Goal: Information Seeking & Learning: Learn about a topic

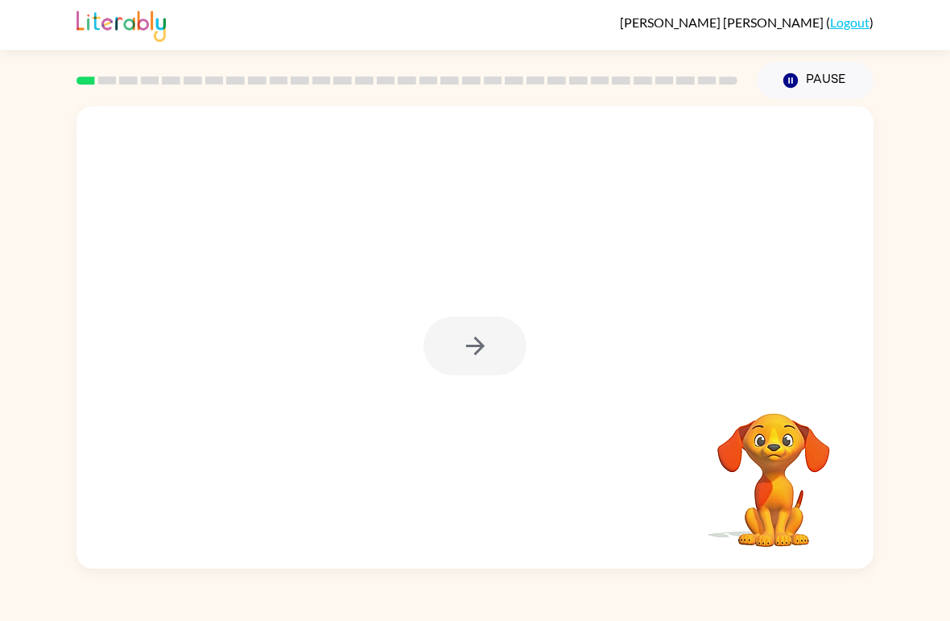
click at [498, 332] on div at bounding box center [474, 345] width 103 height 59
click at [465, 361] on div at bounding box center [474, 345] width 103 height 59
click at [481, 364] on div at bounding box center [474, 345] width 103 height 59
click at [480, 364] on div at bounding box center [474, 345] width 103 height 59
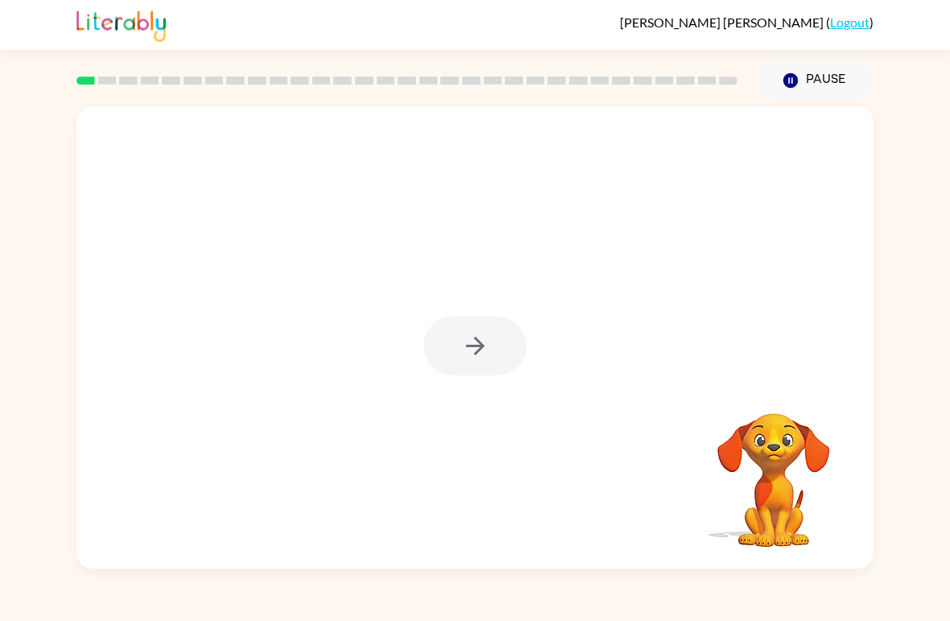
click at [443, 403] on div at bounding box center [474, 337] width 797 height 462
click at [486, 361] on button "button" at bounding box center [474, 345] width 103 height 59
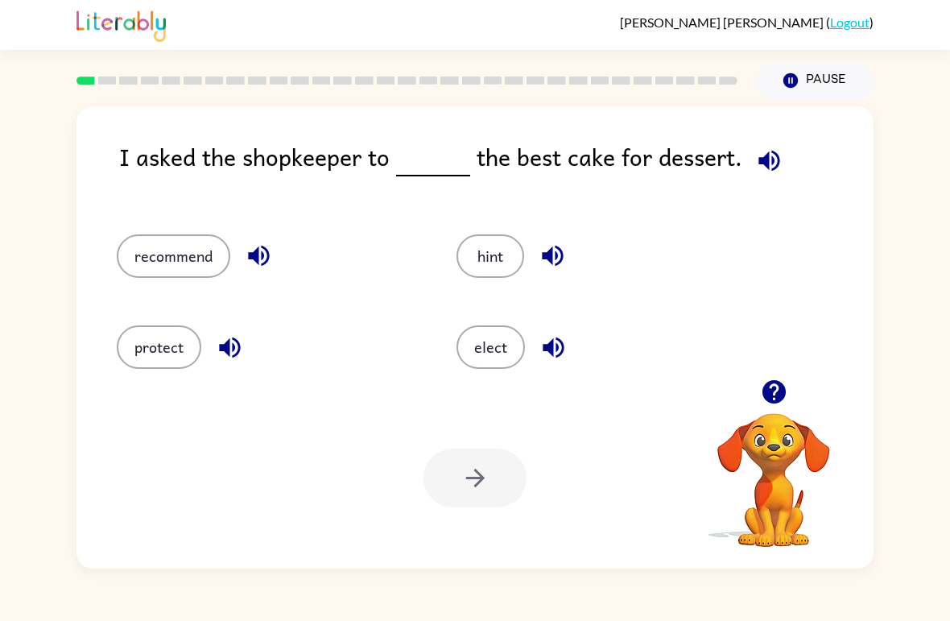
click at [180, 255] on button "recommend" at bounding box center [174, 255] width 114 height 43
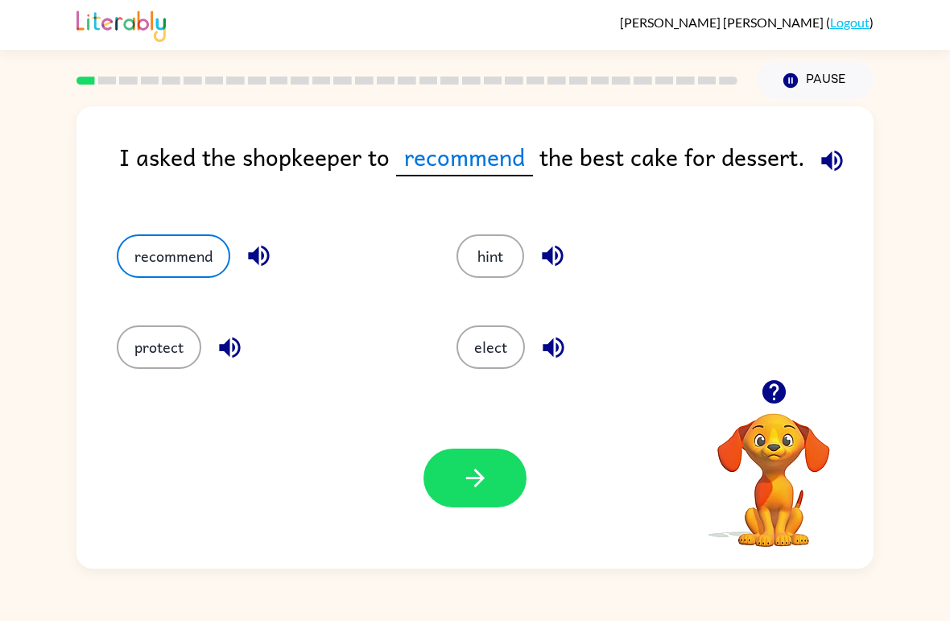
click at [502, 476] on button "button" at bounding box center [474, 477] width 103 height 59
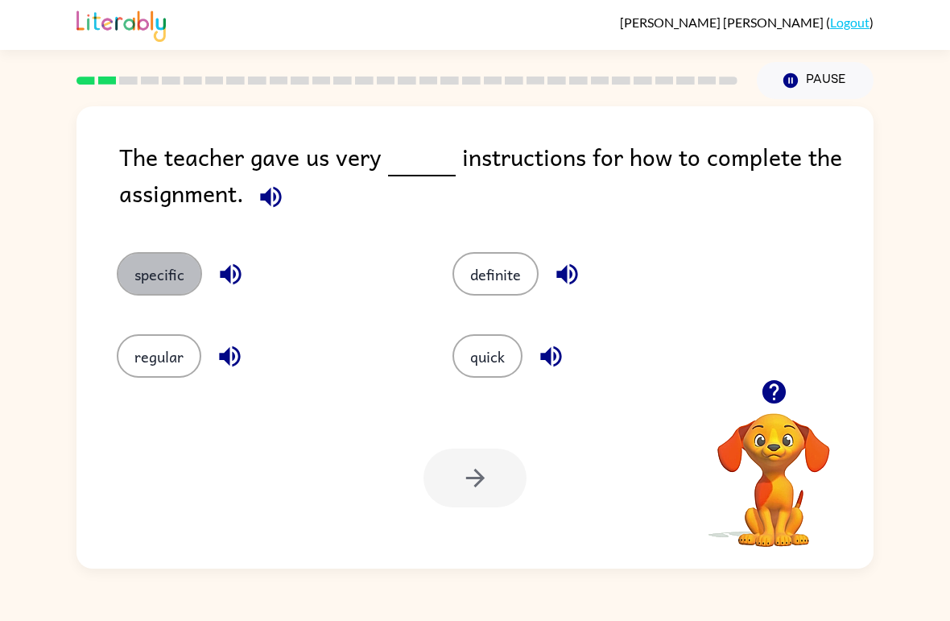
click at [138, 291] on button "specific" at bounding box center [159, 273] width 85 height 43
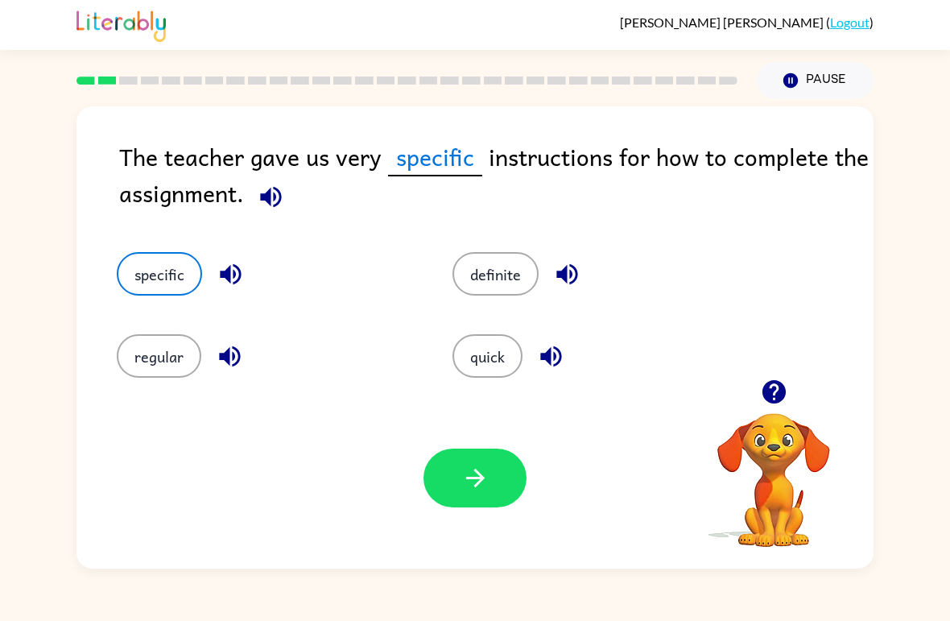
click at [448, 485] on button "button" at bounding box center [474, 477] width 103 height 59
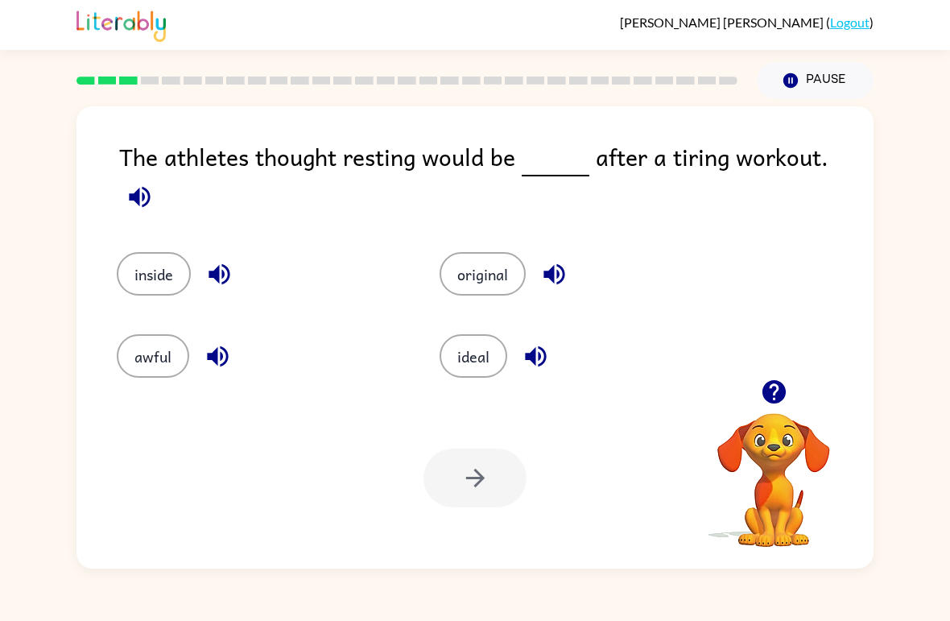
click at [468, 354] on button "ideal" at bounding box center [474, 355] width 68 height 43
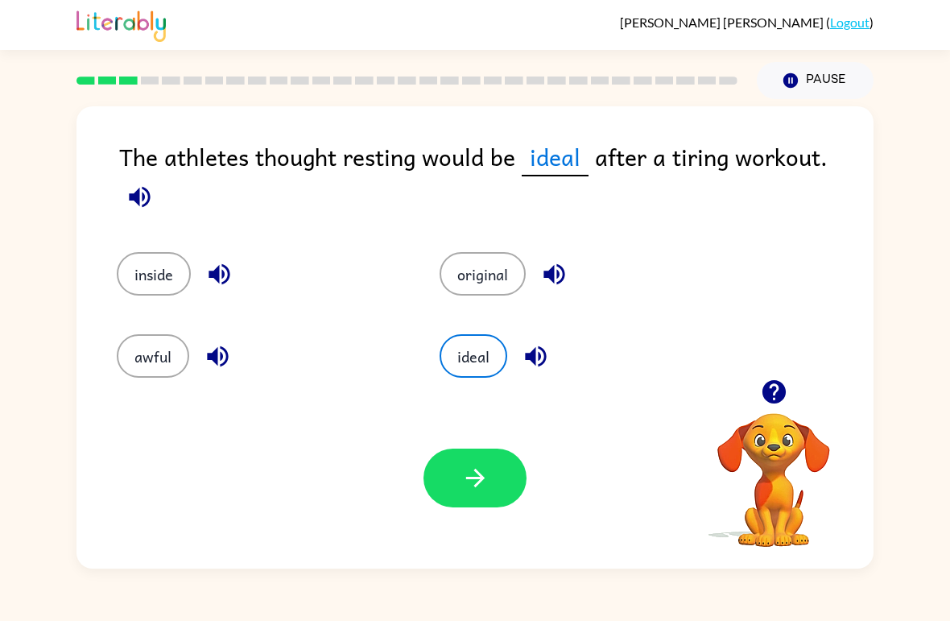
click at [506, 475] on button "button" at bounding box center [474, 477] width 103 height 59
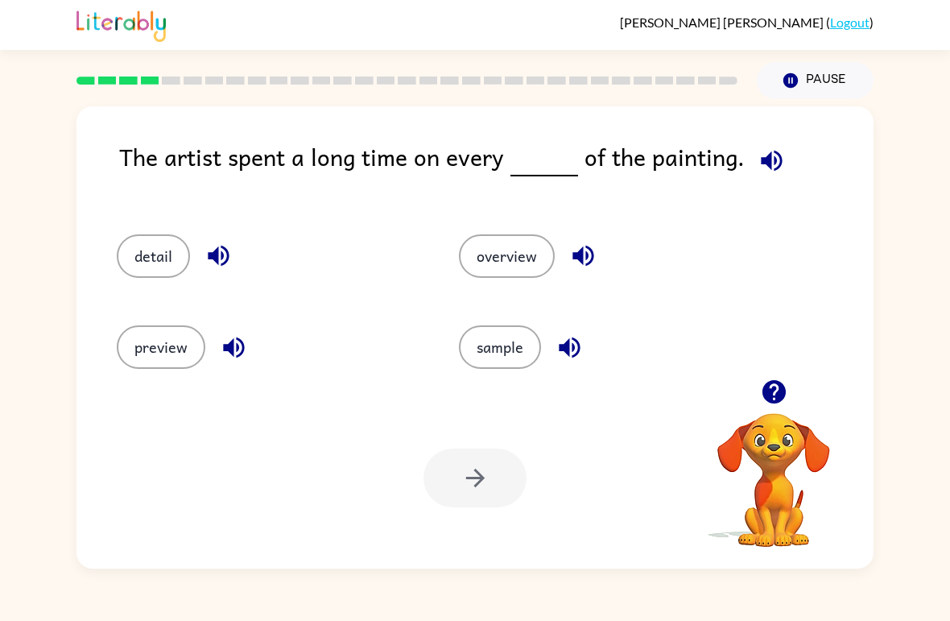
click at [126, 256] on button "detail" at bounding box center [153, 255] width 73 height 43
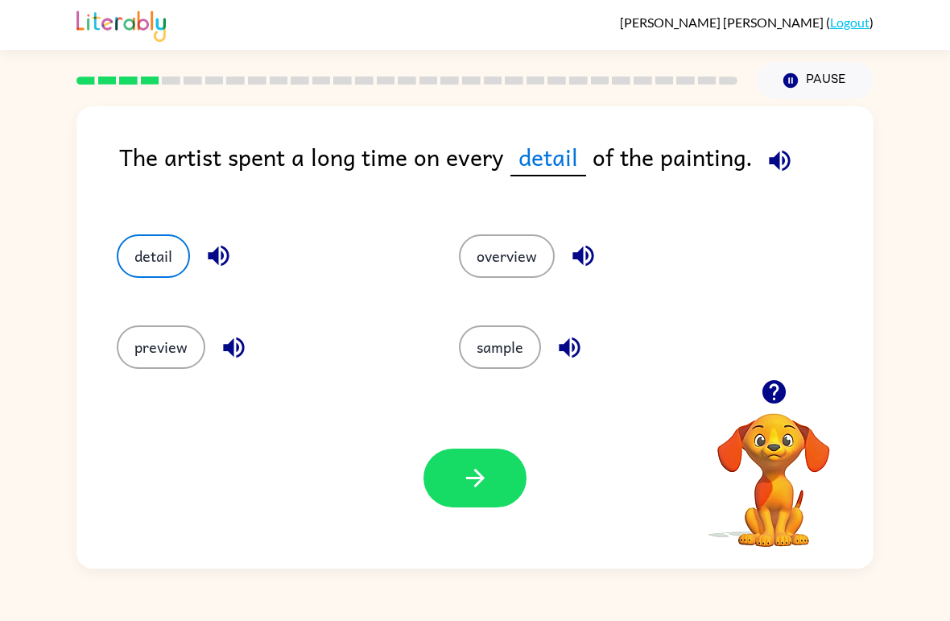
click at [472, 490] on icon "button" at bounding box center [475, 478] width 28 height 28
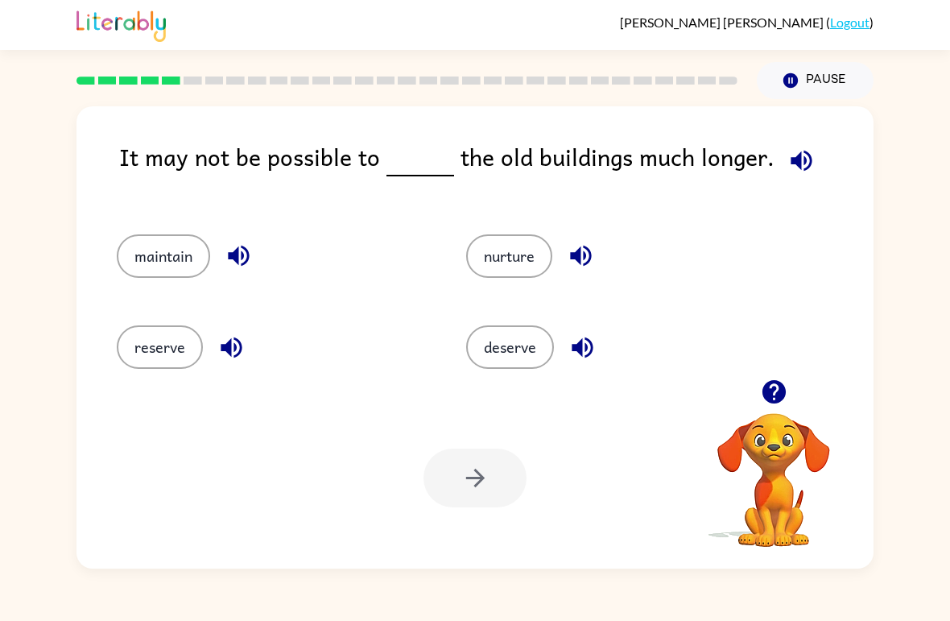
click at [512, 348] on button "deserve" at bounding box center [510, 346] width 88 height 43
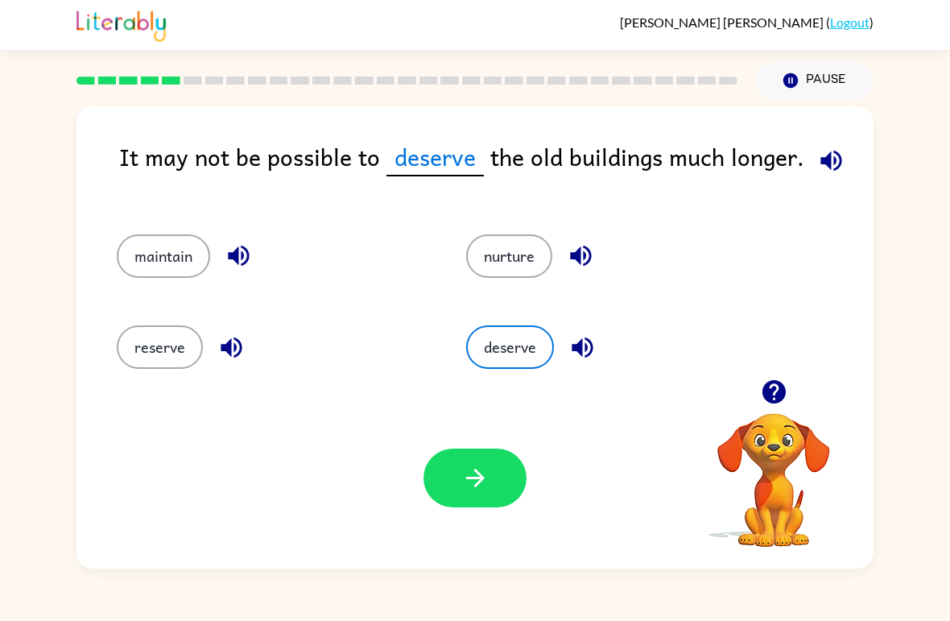
click at [496, 506] on button "button" at bounding box center [474, 477] width 103 height 59
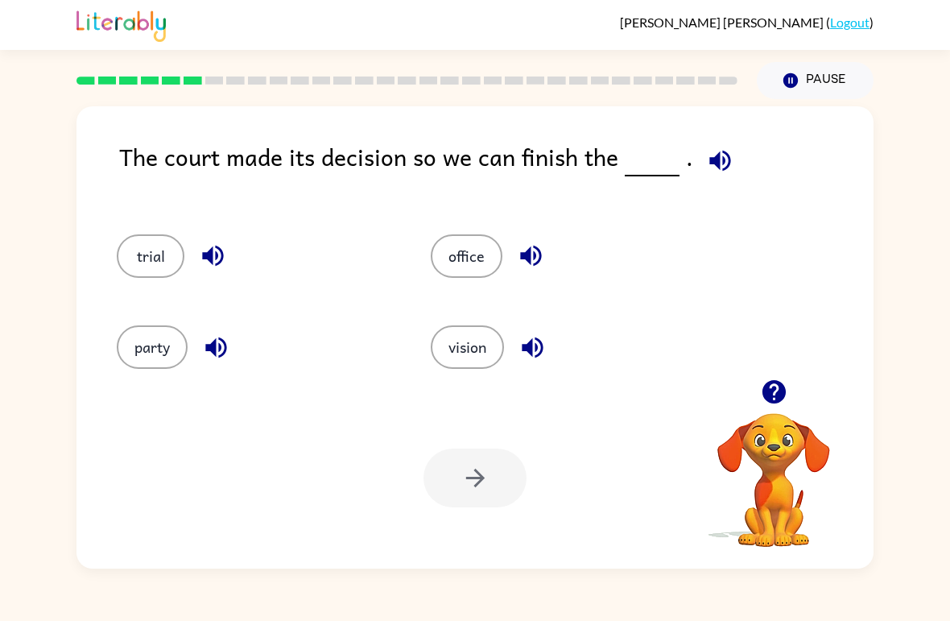
click at [168, 359] on button "party" at bounding box center [152, 346] width 71 height 43
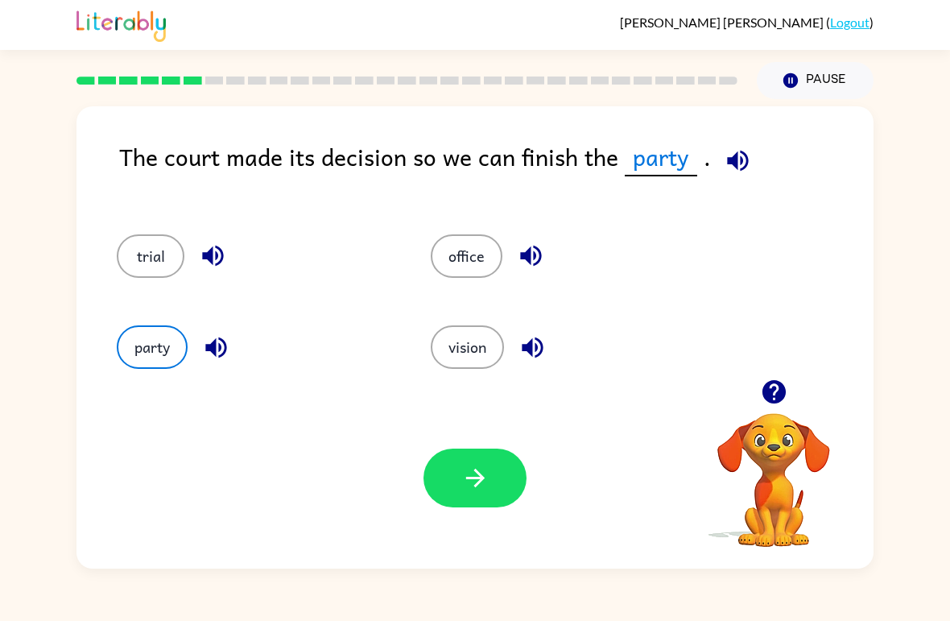
click at [508, 498] on button "button" at bounding box center [474, 477] width 103 height 59
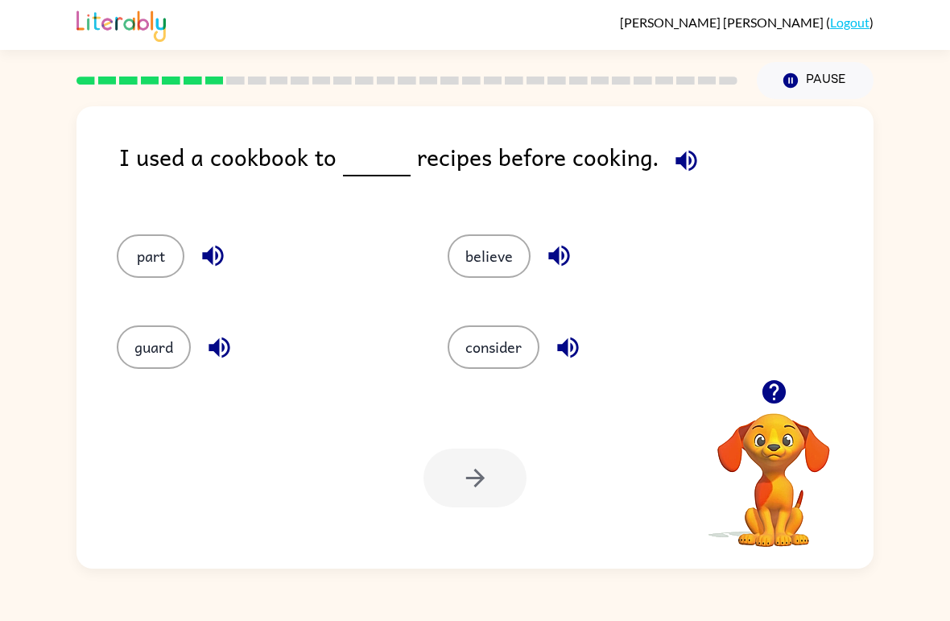
click at [483, 364] on button "consider" at bounding box center [494, 346] width 92 height 43
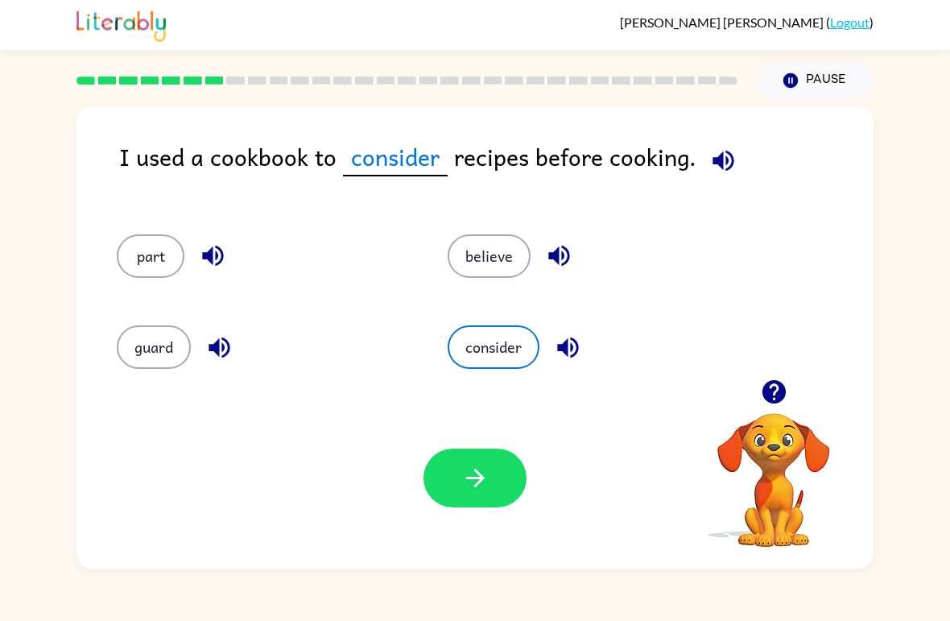
click at [468, 485] on icon "button" at bounding box center [475, 478] width 28 height 28
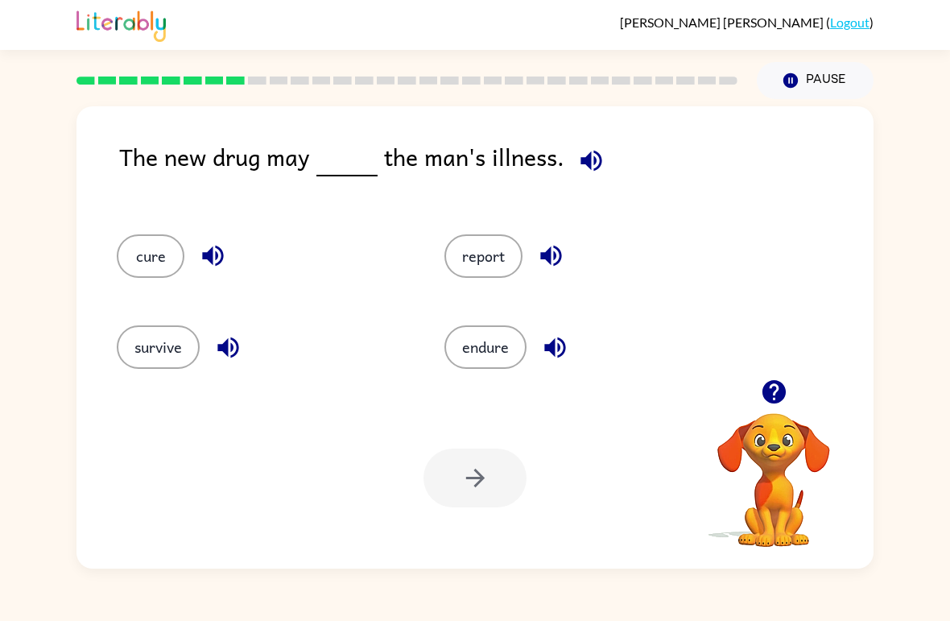
click at [474, 271] on button "report" at bounding box center [483, 255] width 78 height 43
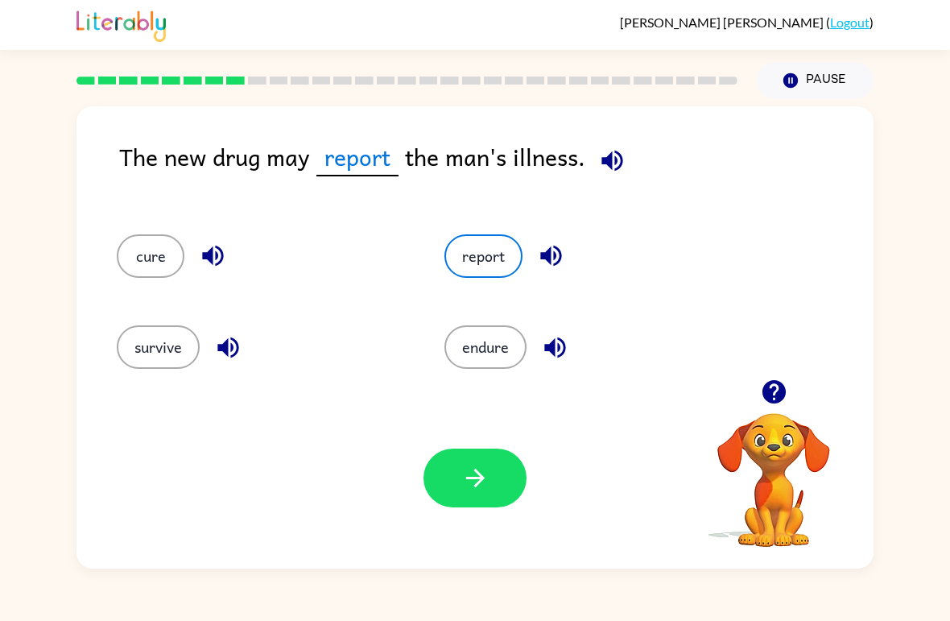
click at [475, 528] on div "Your browser must support playing .mp4 files to use Literably. Please try using…" at bounding box center [474, 477] width 797 height 181
click at [498, 506] on button "button" at bounding box center [474, 477] width 103 height 59
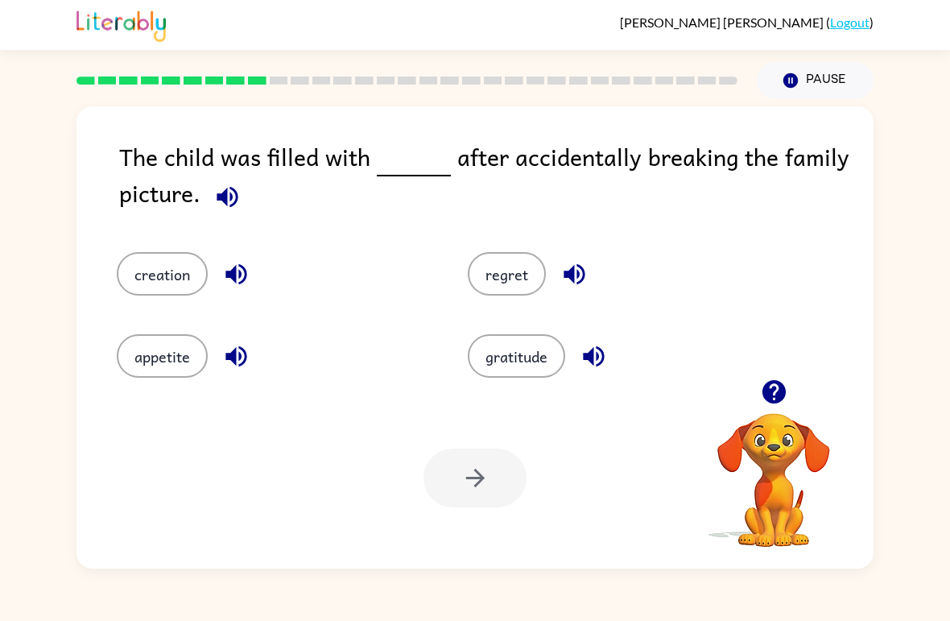
click at [180, 362] on button "appetite" at bounding box center [162, 355] width 91 height 43
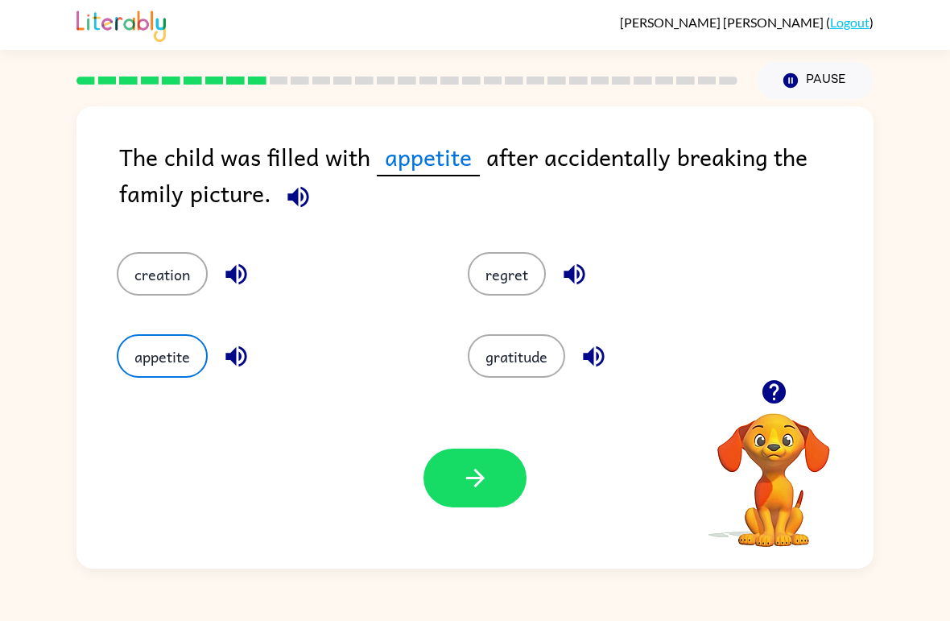
click at [500, 376] on button "gratitude" at bounding box center [516, 355] width 97 height 43
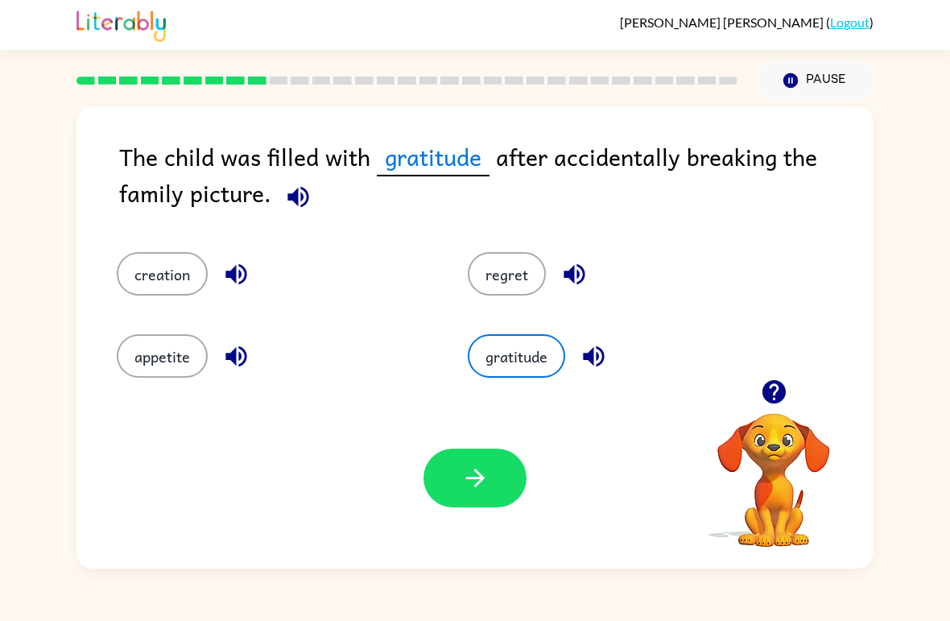
click at [514, 291] on button "regret" at bounding box center [507, 273] width 78 height 43
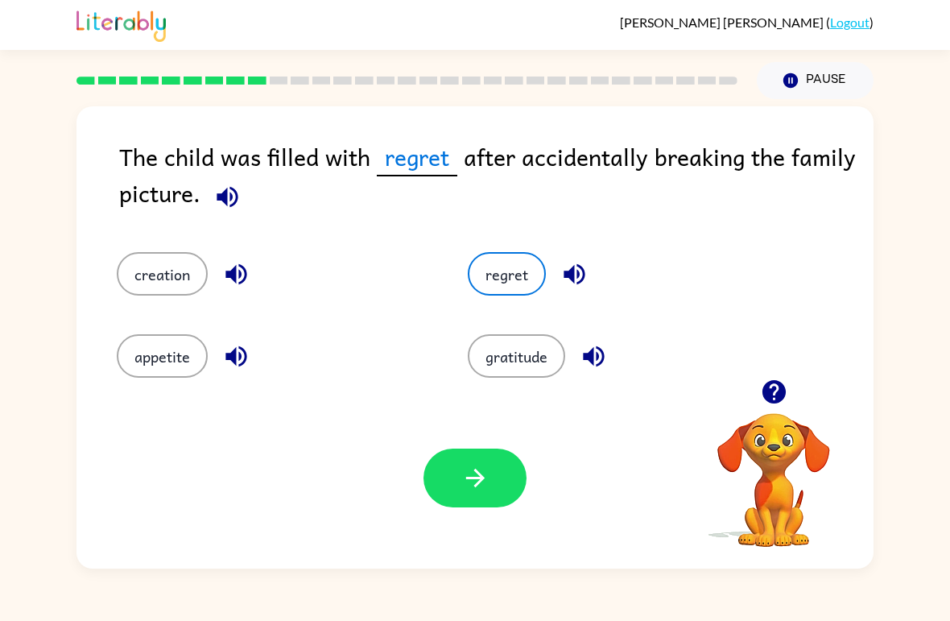
click at [441, 510] on div "Your browser must support playing .mp4 files to use Literably. Please try using…" at bounding box center [474, 477] width 797 height 181
click at [509, 488] on button "button" at bounding box center [474, 477] width 103 height 59
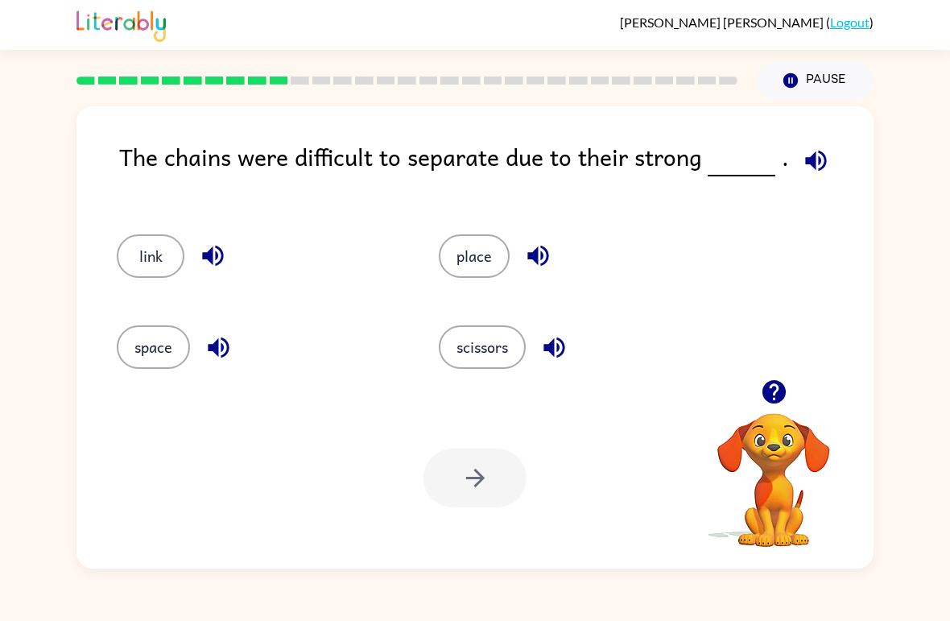
click at [165, 337] on button "space" at bounding box center [153, 346] width 73 height 43
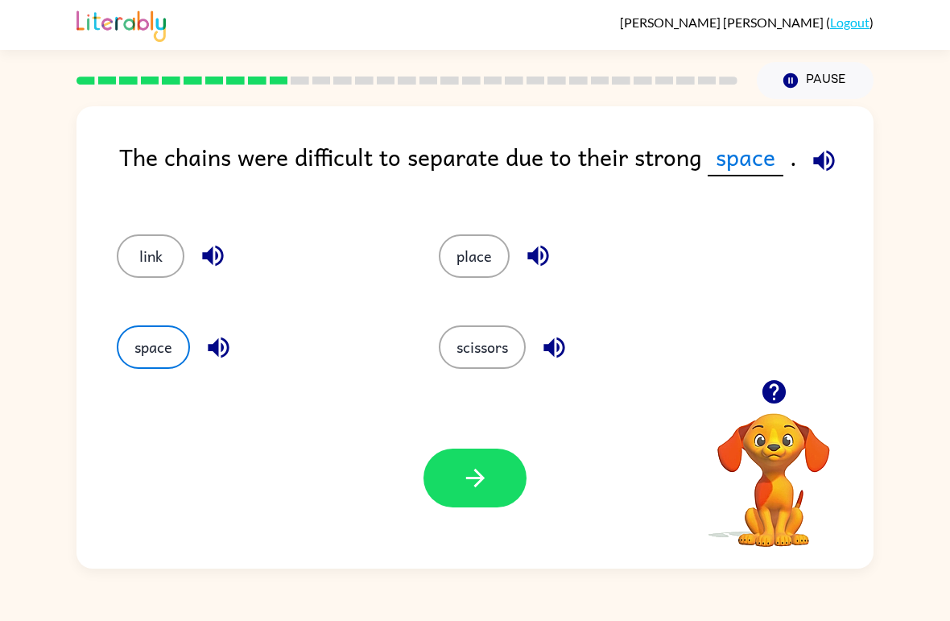
click at [477, 493] on button "button" at bounding box center [474, 477] width 103 height 59
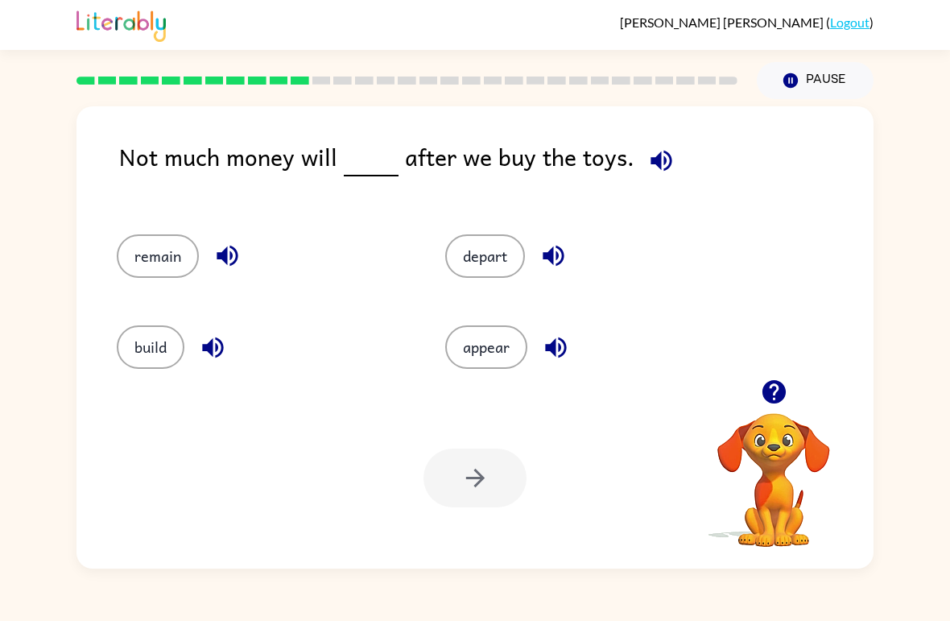
click at [518, 320] on div "appear" at bounding box center [579, 340] width 328 height 91
click at [527, 346] on button "appear" at bounding box center [486, 346] width 82 height 43
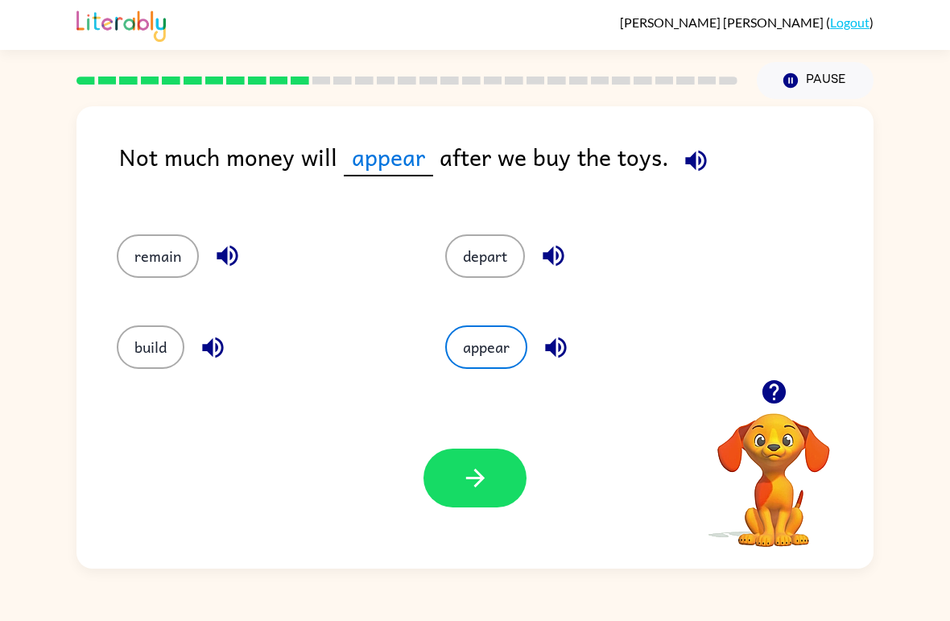
click at [482, 471] on icon "button" at bounding box center [475, 478] width 28 height 28
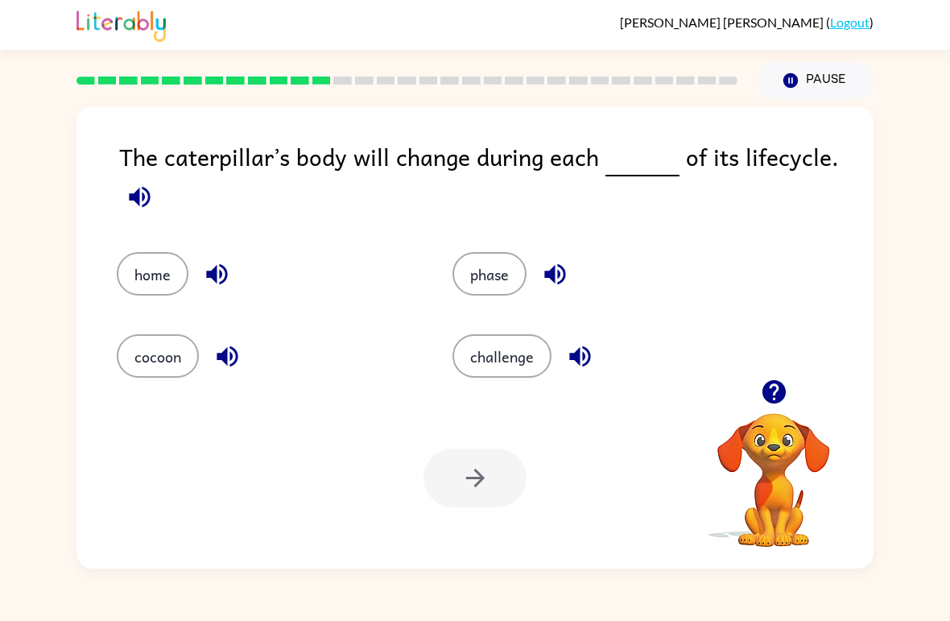
click at [467, 257] on button "phase" at bounding box center [489, 273] width 74 height 43
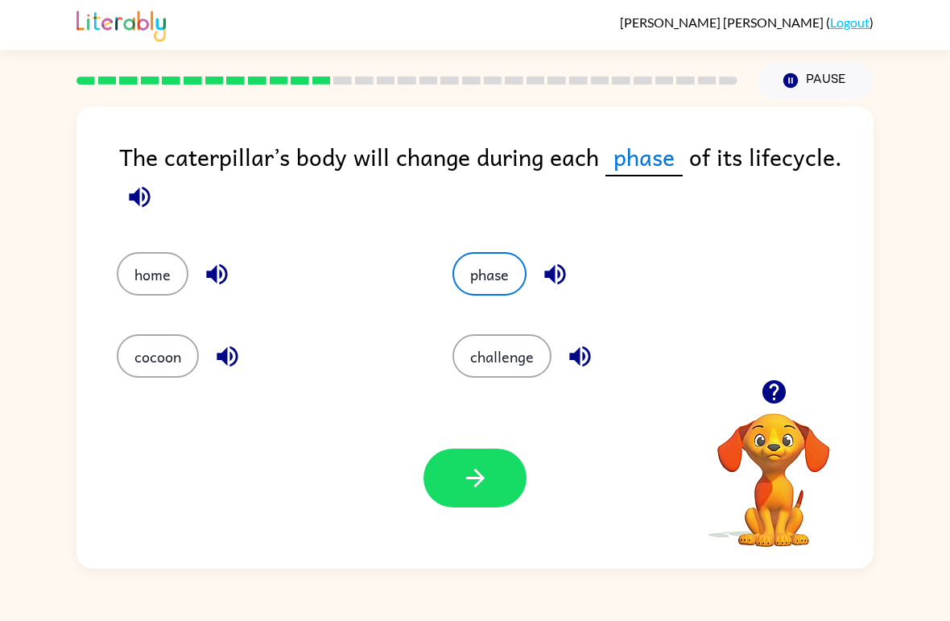
click at [482, 487] on icon "button" at bounding box center [475, 478] width 28 height 28
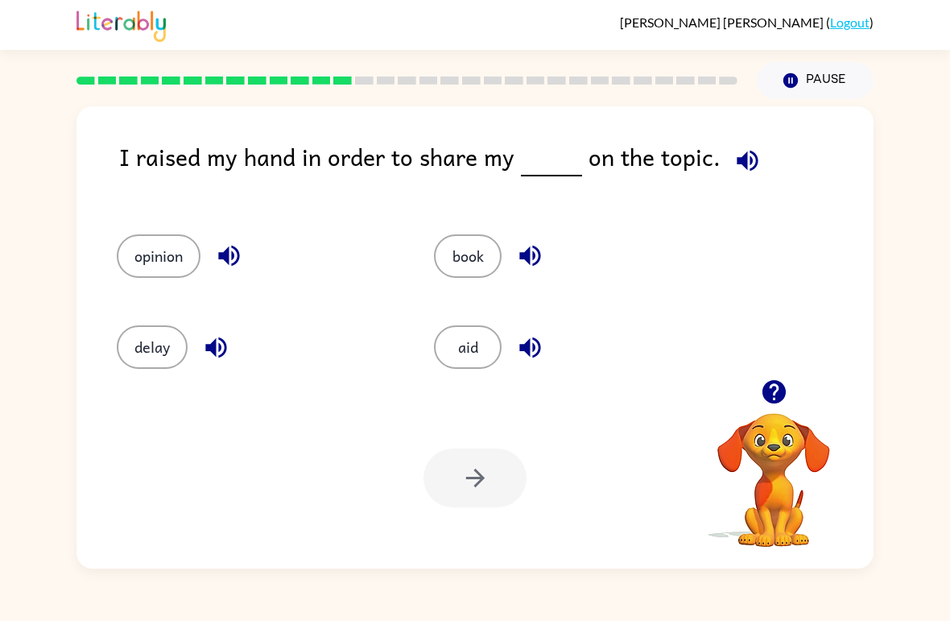
click at [176, 262] on button "opinion" at bounding box center [159, 255] width 84 height 43
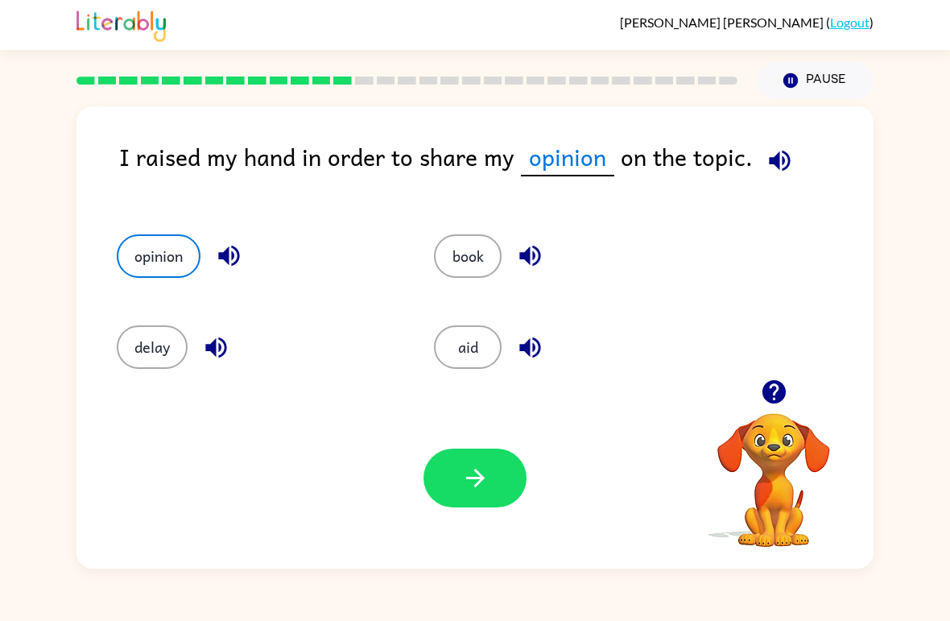
click at [473, 487] on icon "button" at bounding box center [475, 478] width 28 height 28
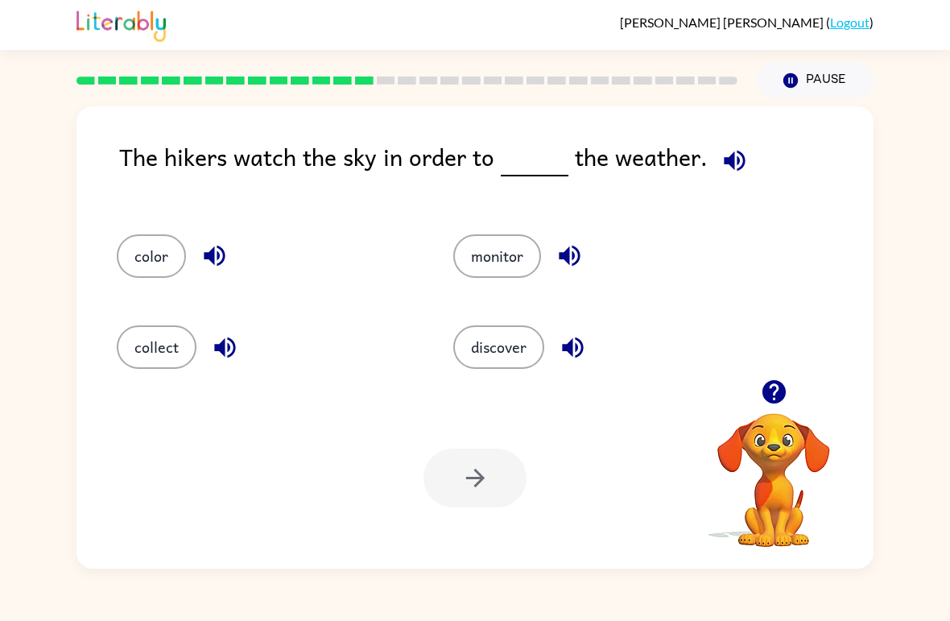
click at [494, 361] on button "discover" at bounding box center [498, 346] width 91 height 43
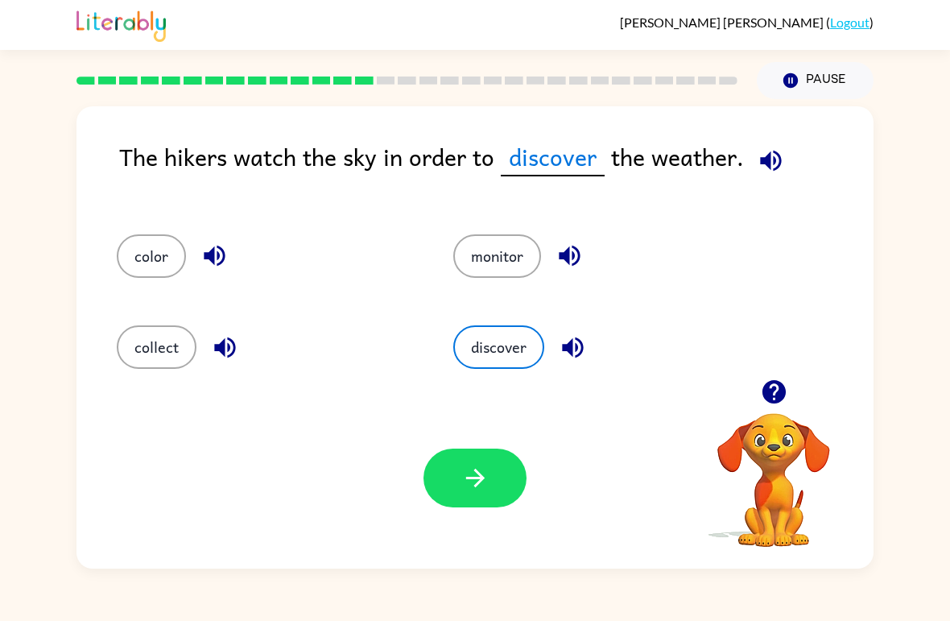
click at [478, 523] on div "Your browser must support playing .mp4 files to use Literably. Please try using…" at bounding box center [474, 477] width 797 height 181
click at [501, 493] on button "button" at bounding box center [474, 477] width 103 height 59
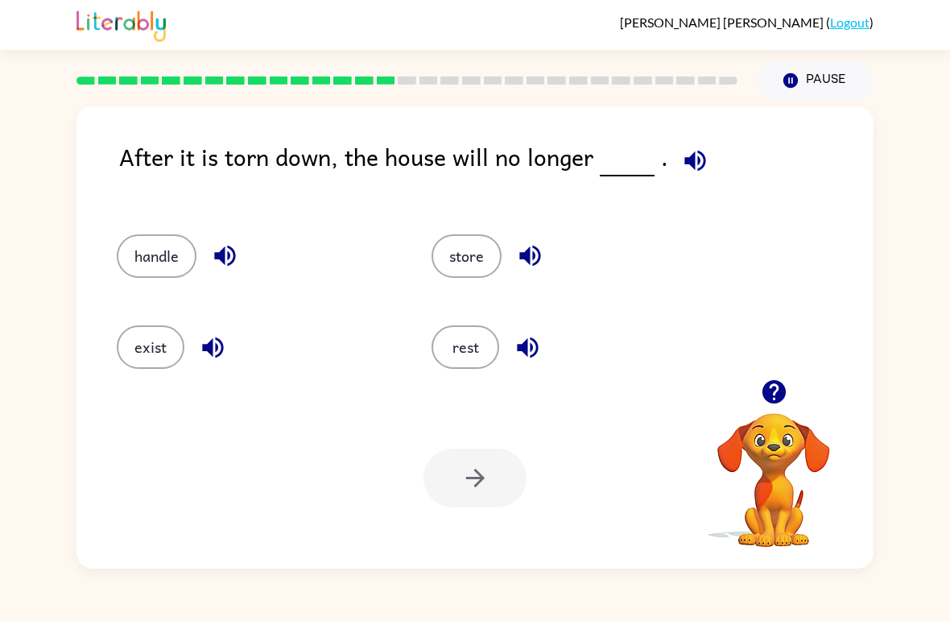
click at [155, 245] on button "handle" at bounding box center [157, 255] width 80 height 43
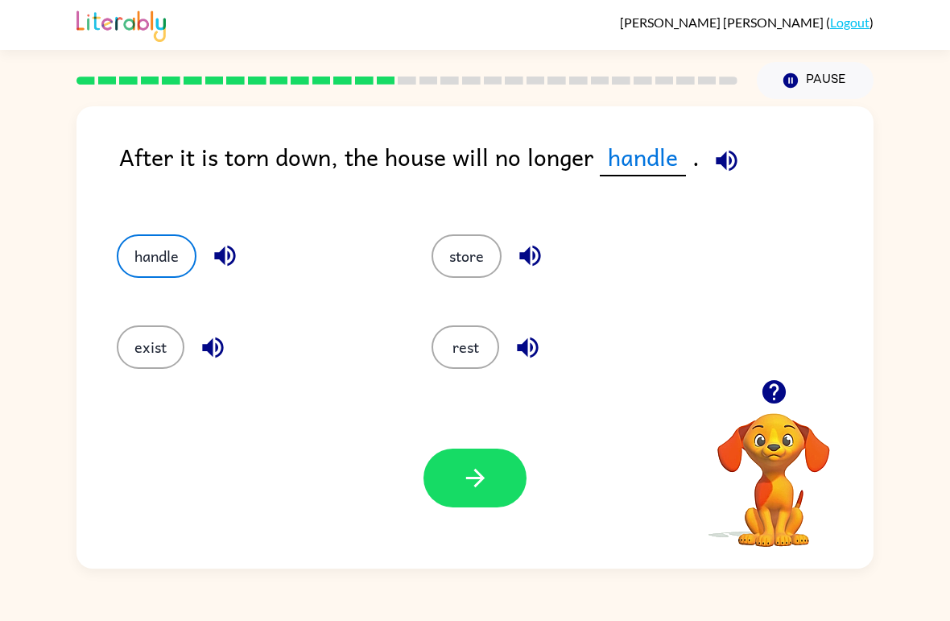
click at [456, 534] on div "Your browser must support playing .mp4 files to use Literably. Please try using…" at bounding box center [474, 477] width 797 height 181
click at [479, 481] on icon "button" at bounding box center [475, 478] width 28 height 28
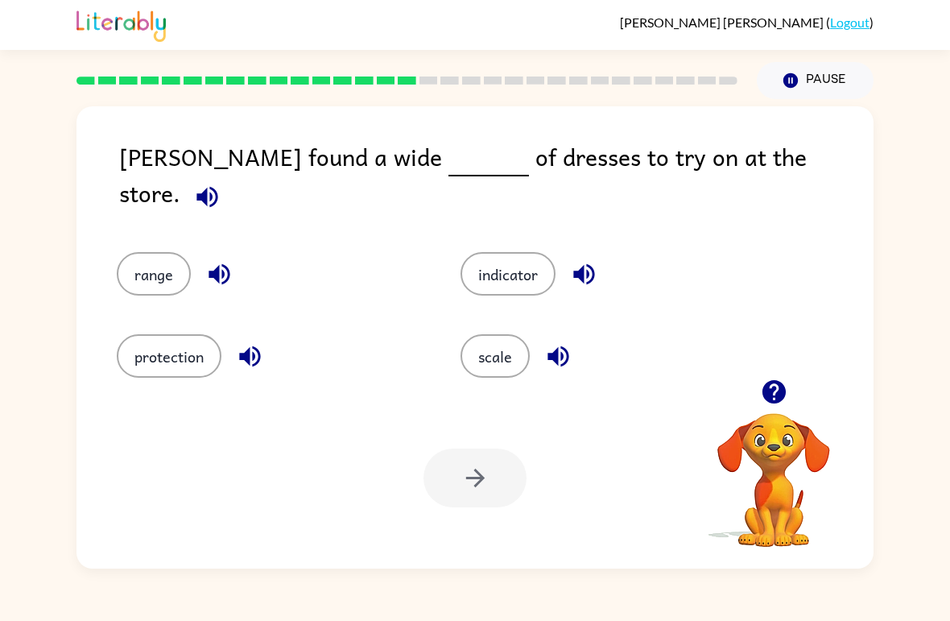
click at [171, 357] on button "protection" at bounding box center [169, 355] width 105 height 43
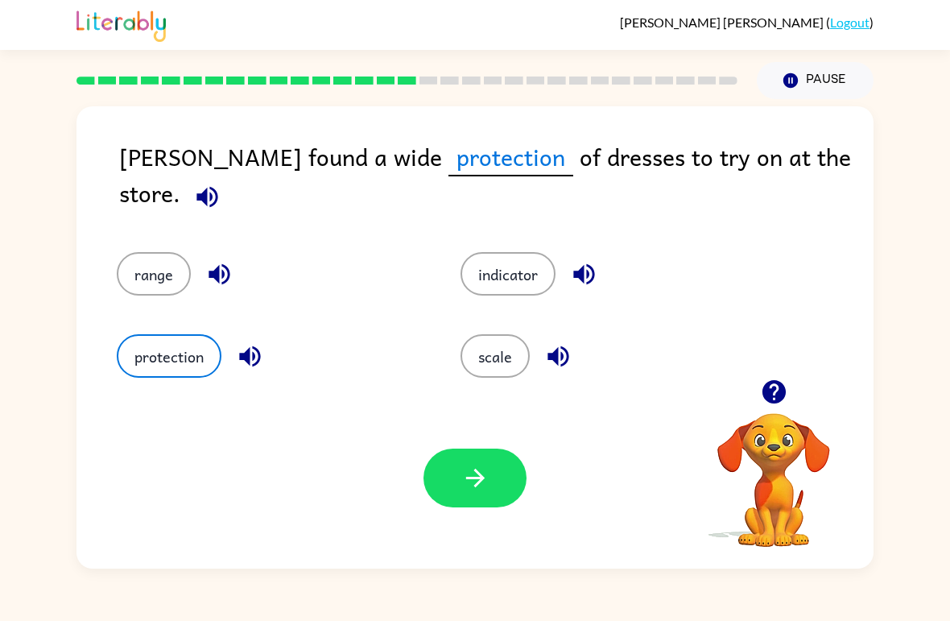
click at [479, 507] on button "button" at bounding box center [474, 477] width 103 height 59
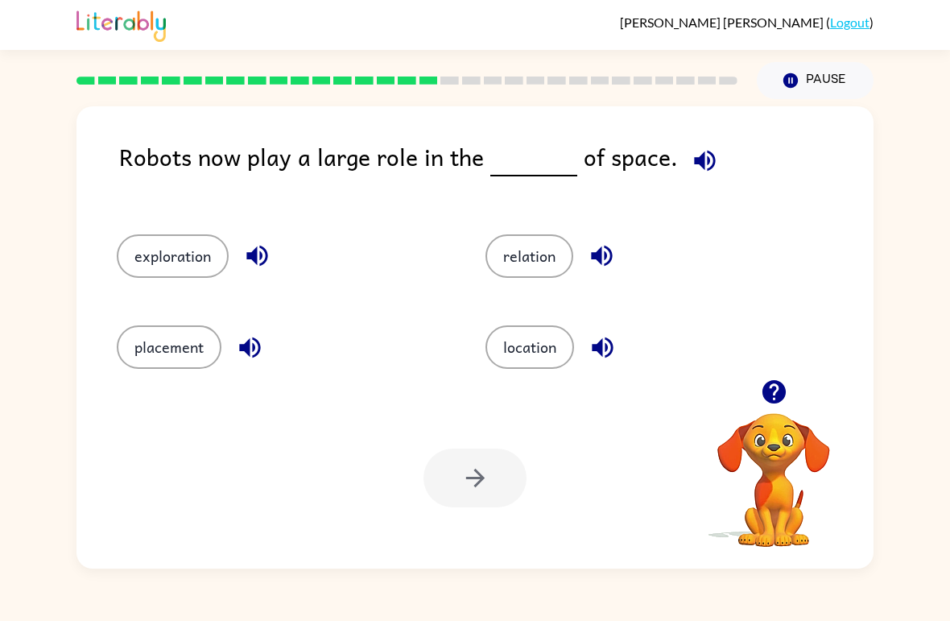
click at [539, 352] on button "location" at bounding box center [529, 346] width 89 height 43
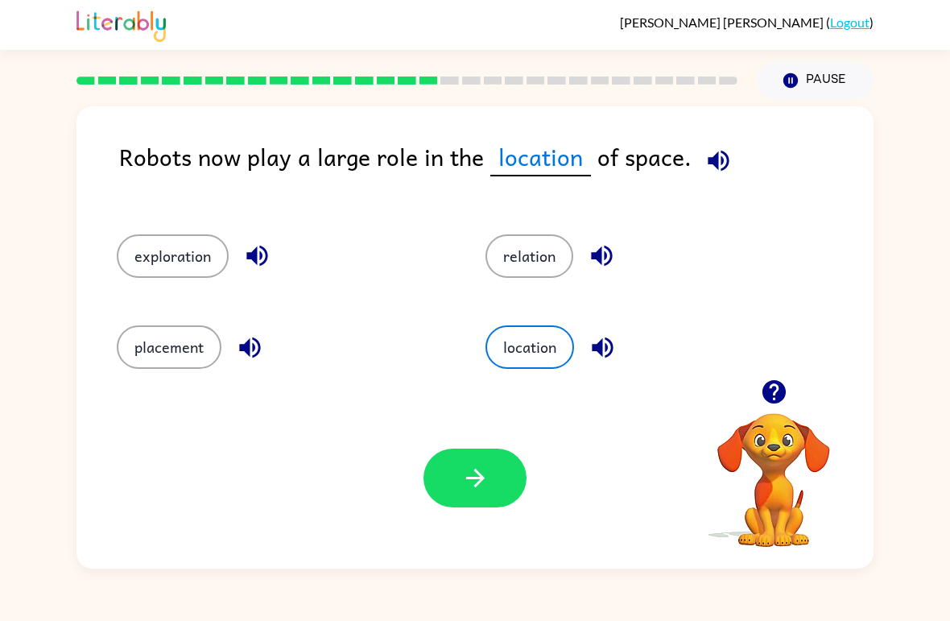
click at [486, 498] on button "button" at bounding box center [474, 477] width 103 height 59
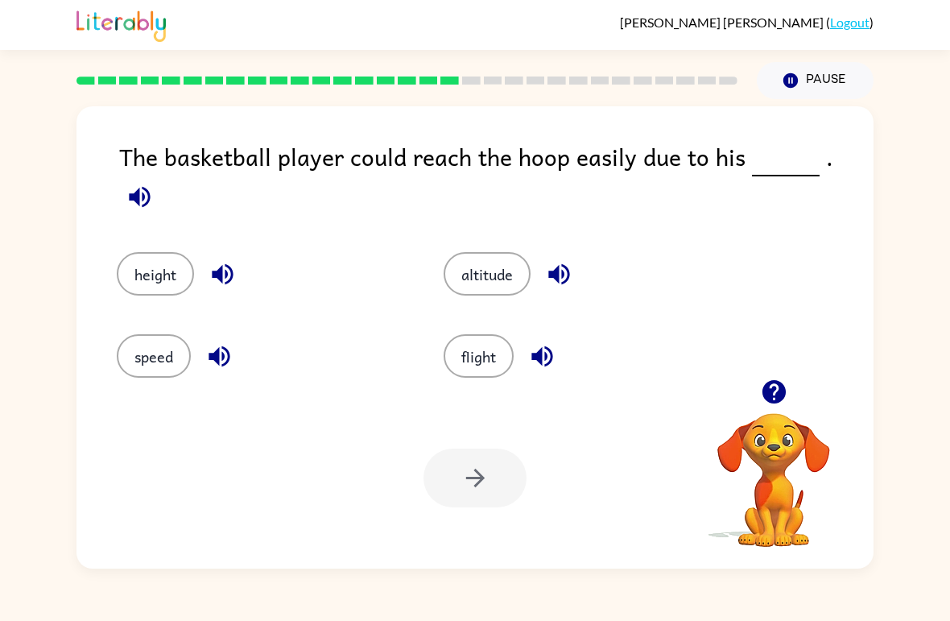
click at [473, 289] on div "altitude" at bounding box center [576, 262] width 327 height 82
click at [502, 266] on button "altitude" at bounding box center [487, 273] width 87 height 43
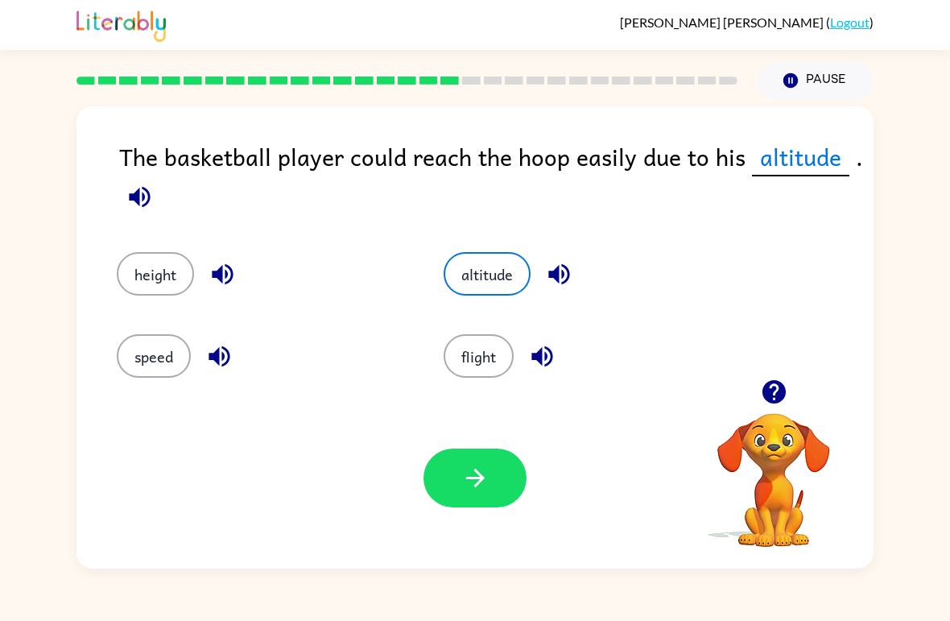
click at [480, 506] on button "button" at bounding box center [474, 477] width 103 height 59
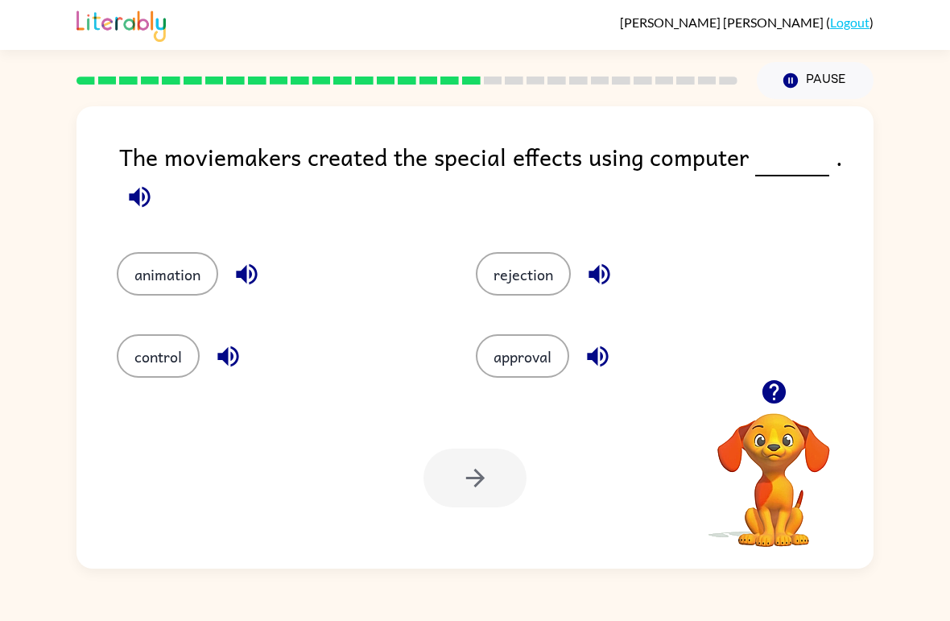
click at [178, 281] on button "animation" at bounding box center [167, 273] width 101 height 43
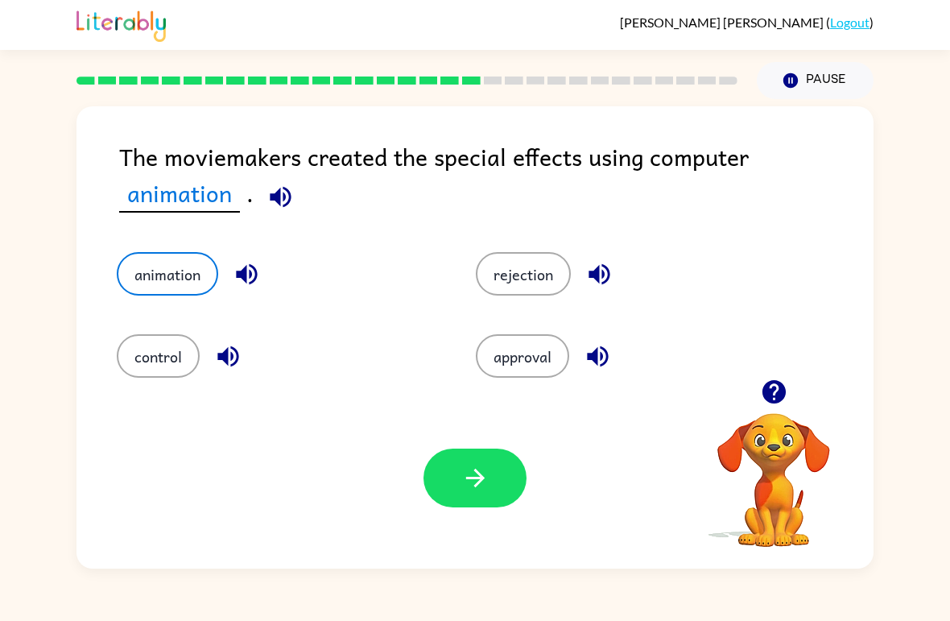
click at [432, 491] on button "button" at bounding box center [474, 477] width 103 height 59
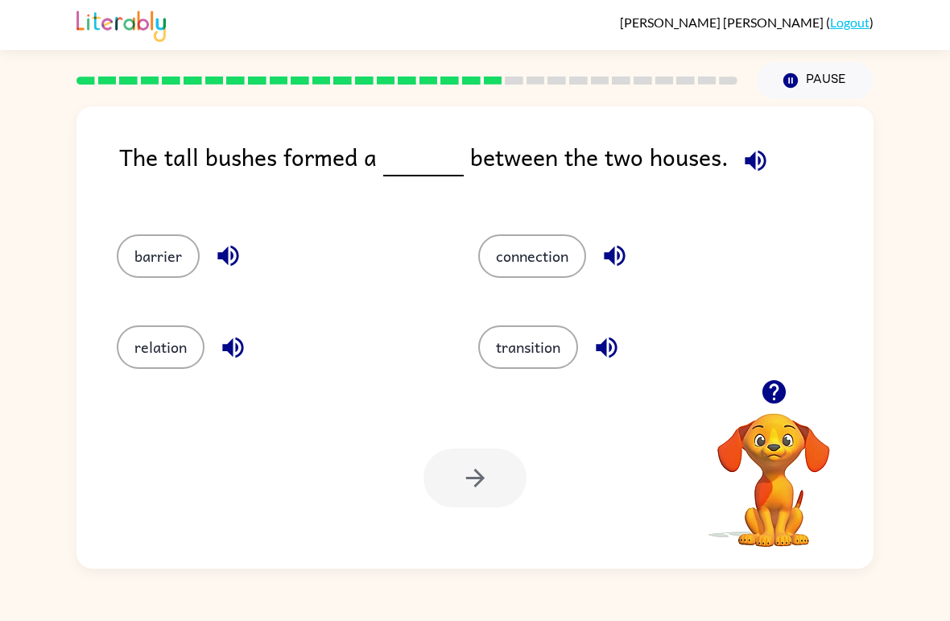
click at [522, 272] on button "connection" at bounding box center [532, 255] width 108 height 43
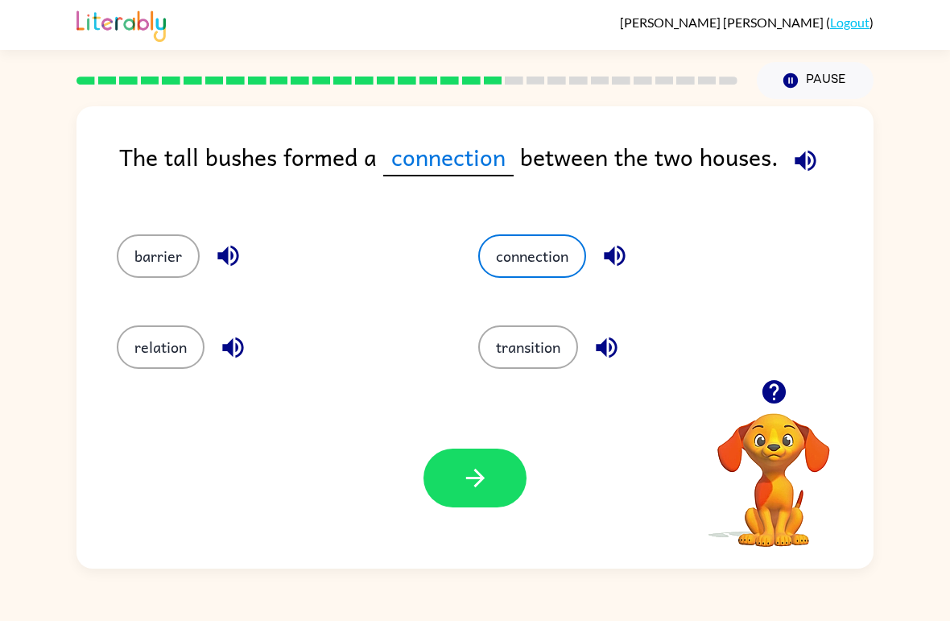
click at [498, 493] on button "button" at bounding box center [474, 477] width 103 height 59
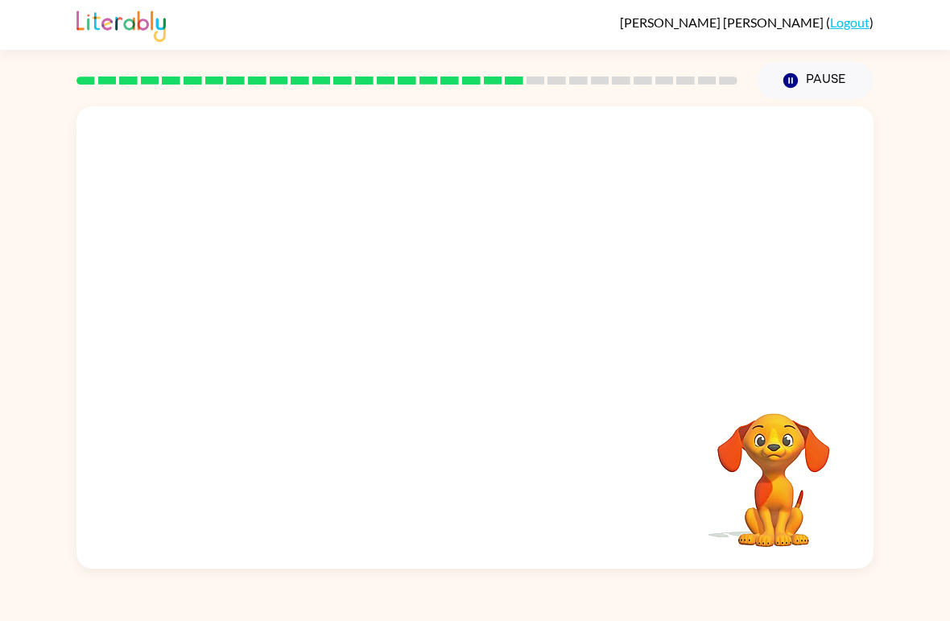
click at [570, 265] on video "Your browser must support playing .mp4 files to use Literably. Please try using…" at bounding box center [474, 242] width 797 height 273
click at [584, 258] on video "Your browser must support playing .mp4 files to use Literably. Please try using…" at bounding box center [474, 242] width 797 height 273
click at [555, 264] on video "Your browser must support playing .mp4 files to use Literably. Please try using…" at bounding box center [474, 242] width 797 height 273
click at [556, 250] on video "Your browser must support playing .mp4 files to use Literably. Please try using…" at bounding box center [474, 242] width 797 height 273
click at [552, 258] on video "Your browser must support playing .mp4 files to use Literably. Please try using…" at bounding box center [474, 242] width 797 height 273
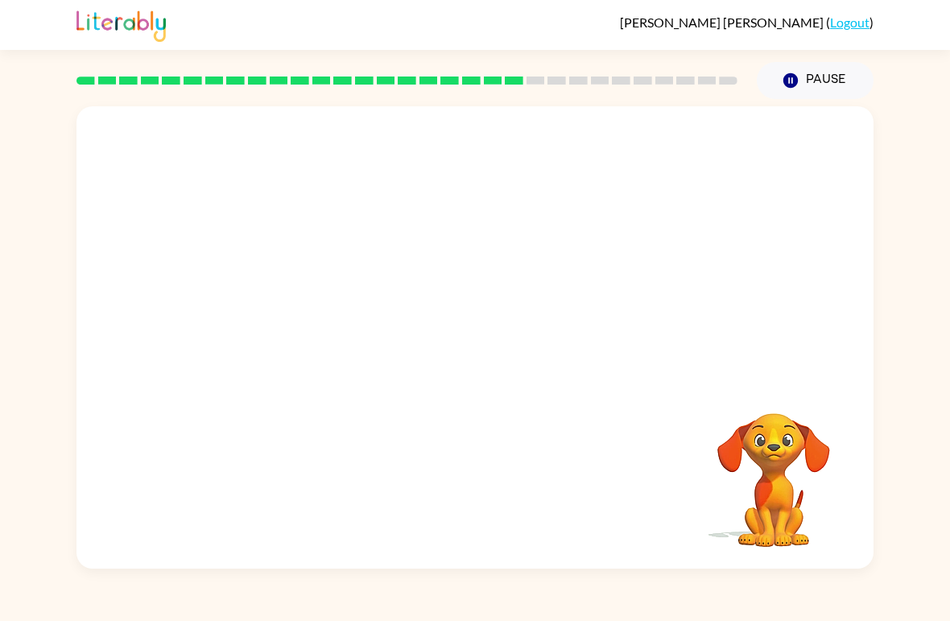
click at [555, 264] on video "Your browser must support playing .mp4 files to use Literably. Please try using…" at bounding box center [474, 242] width 797 height 273
click at [498, 362] on div at bounding box center [474, 345] width 103 height 59
click at [470, 363] on button "button" at bounding box center [474, 345] width 103 height 59
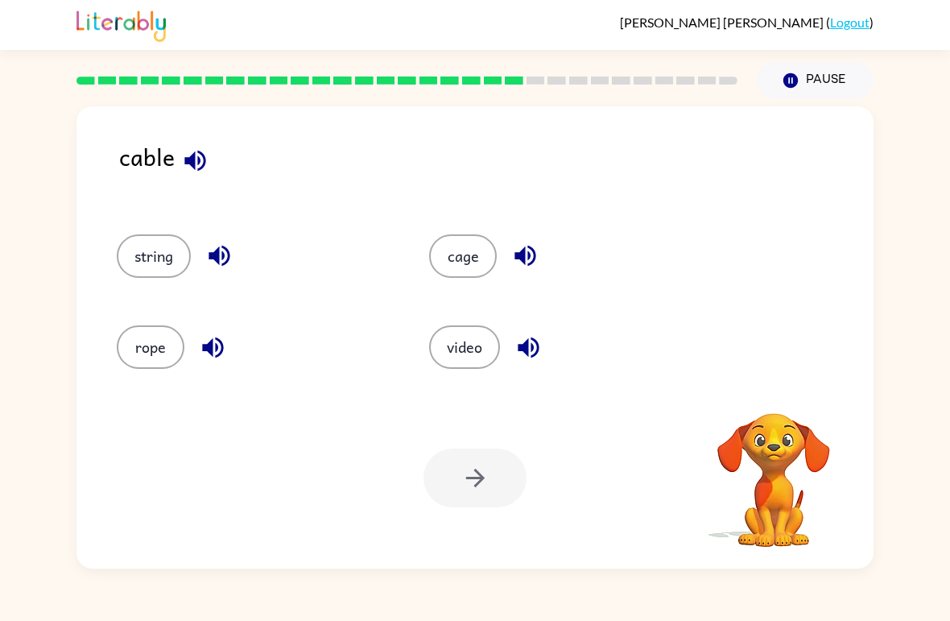
click at [464, 361] on button "video" at bounding box center [464, 346] width 71 height 43
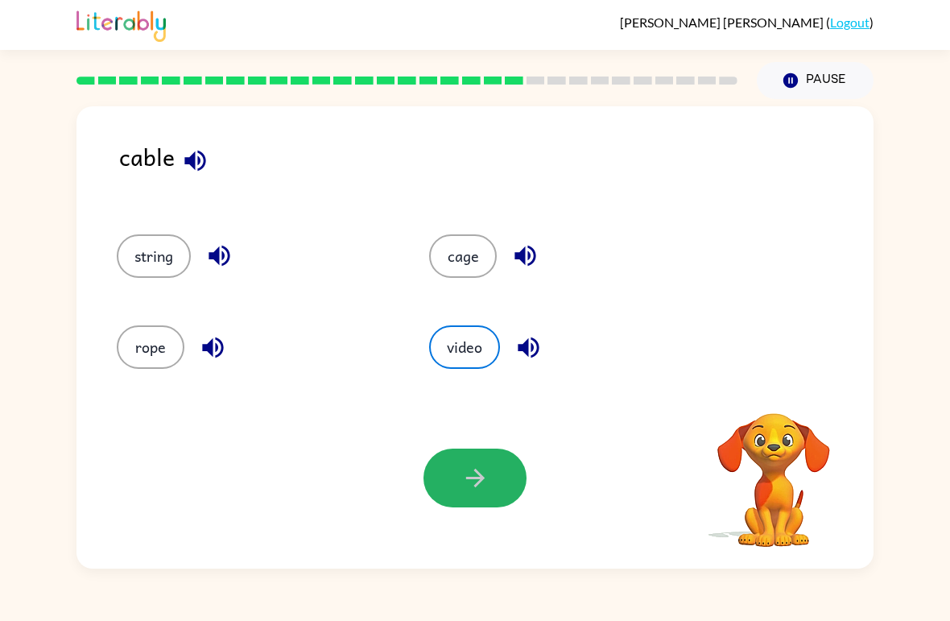
click at [450, 502] on button "button" at bounding box center [474, 477] width 103 height 59
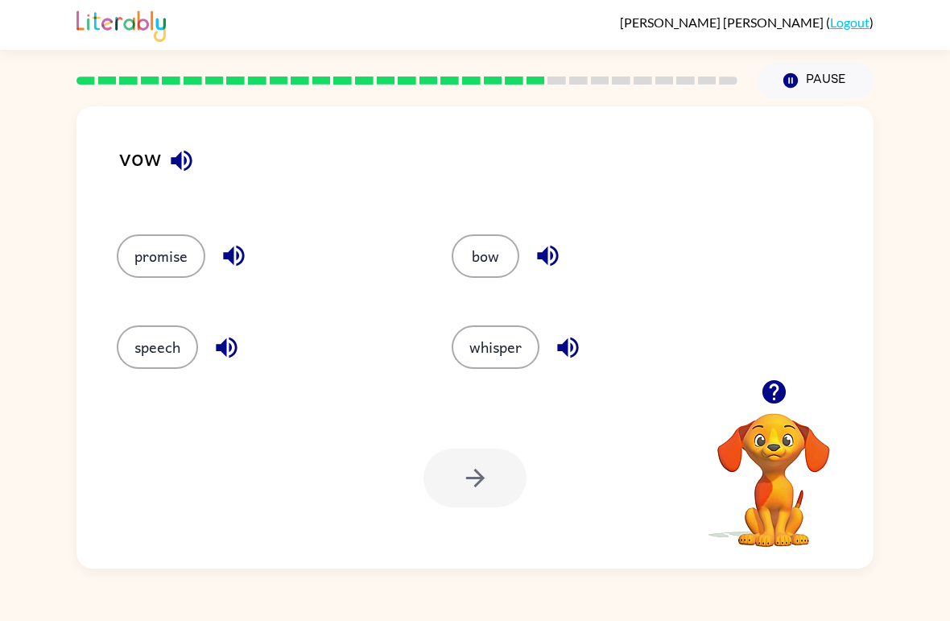
click at [483, 260] on button "bow" at bounding box center [486, 255] width 68 height 43
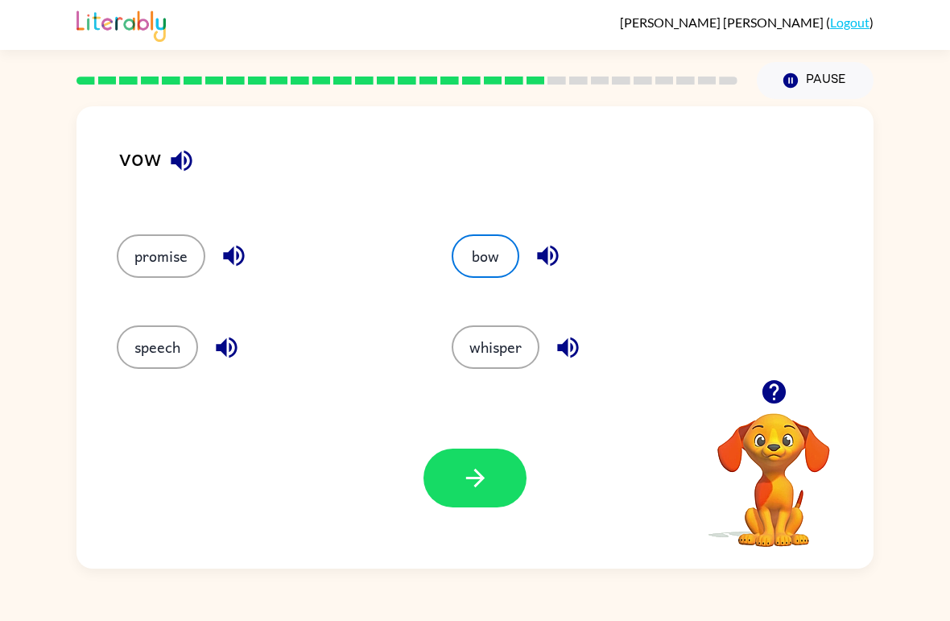
click at [486, 493] on button "button" at bounding box center [474, 477] width 103 height 59
click at [783, 513] on video "Your browser must support playing .mp4 files to use Literably. Please try using…" at bounding box center [773, 468] width 161 height 161
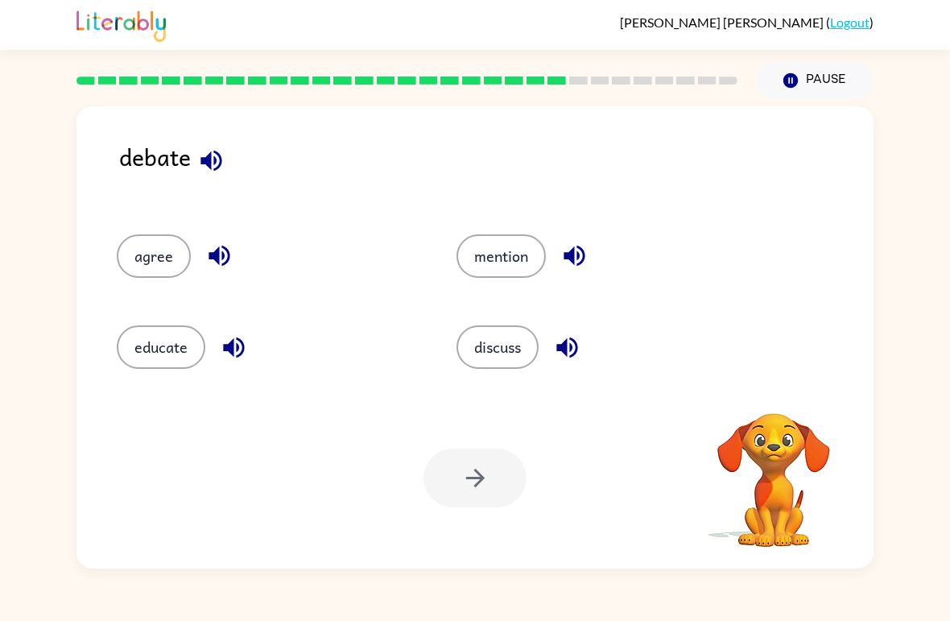
click at [184, 347] on button "educate" at bounding box center [161, 346] width 89 height 43
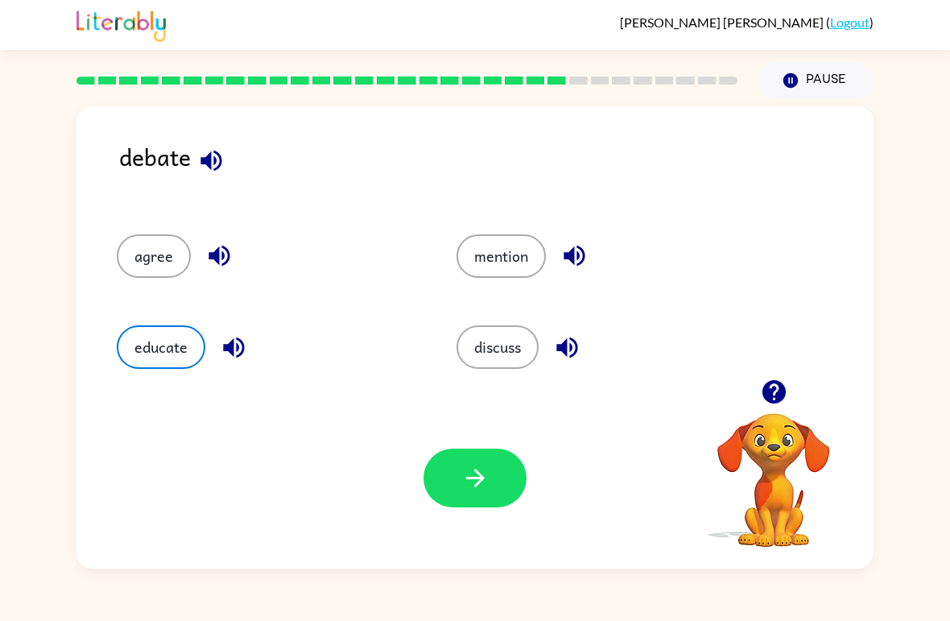
click at [485, 470] on icon "button" at bounding box center [475, 478] width 28 height 28
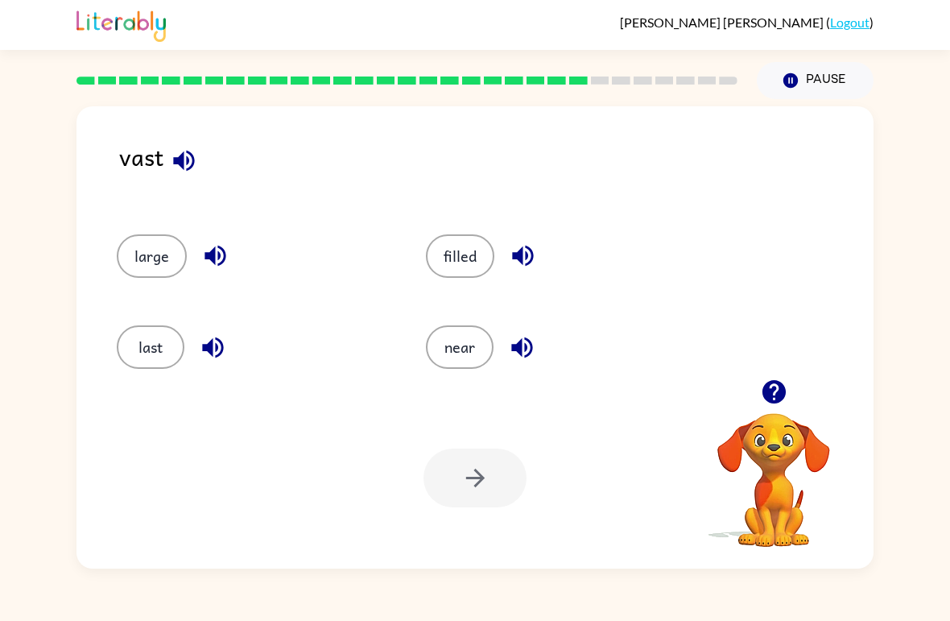
click at [153, 355] on button "last" at bounding box center [151, 346] width 68 height 43
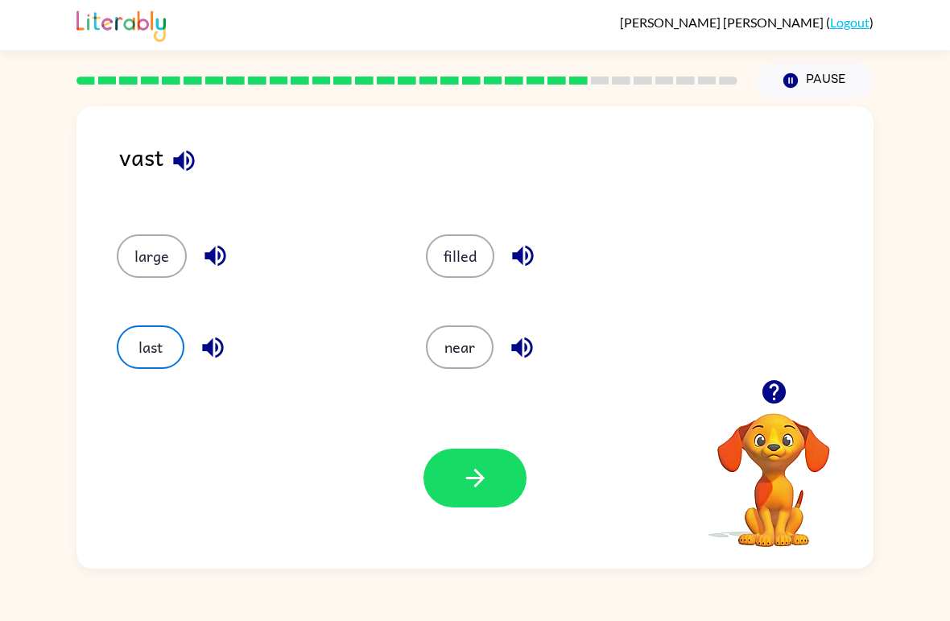
click at [486, 483] on icon "button" at bounding box center [475, 478] width 28 height 28
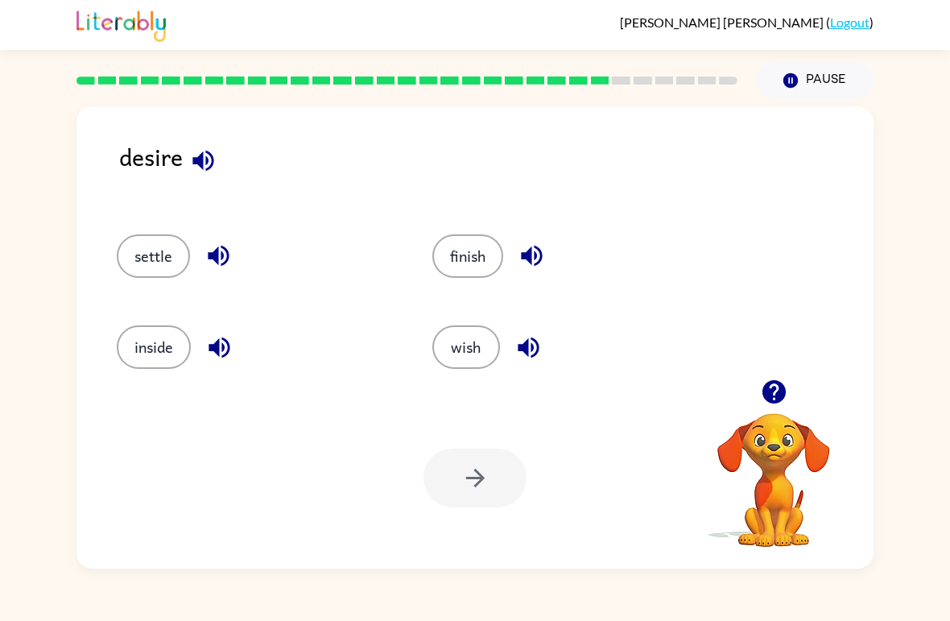
click at [468, 267] on button "finish" at bounding box center [467, 255] width 71 height 43
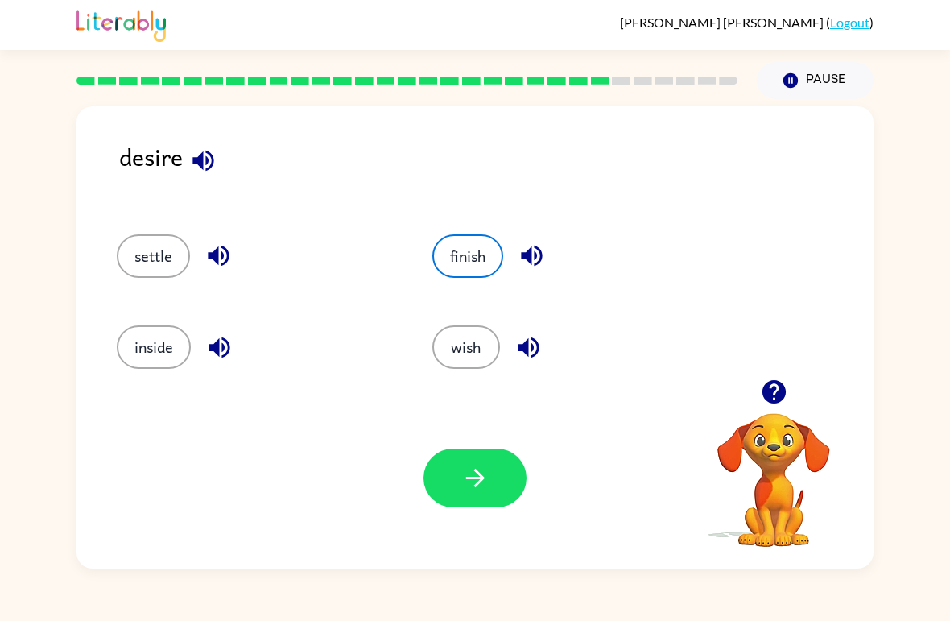
click at [486, 482] on icon "button" at bounding box center [475, 478] width 28 height 28
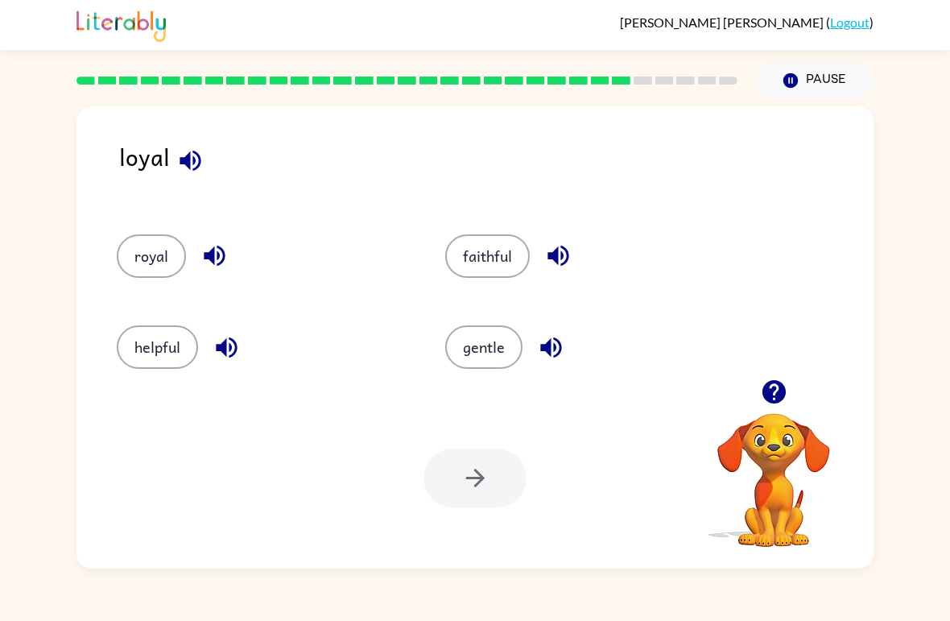
click at [158, 258] on button "royal" at bounding box center [151, 255] width 69 height 43
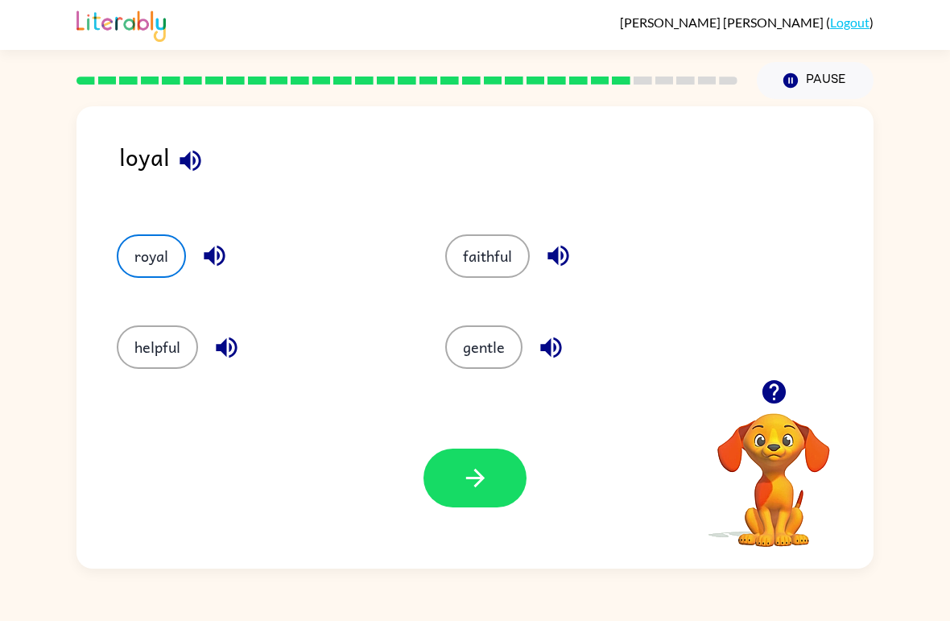
click at [479, 485] on icon "button" at bounding box center [475, 478] width 28 height 28
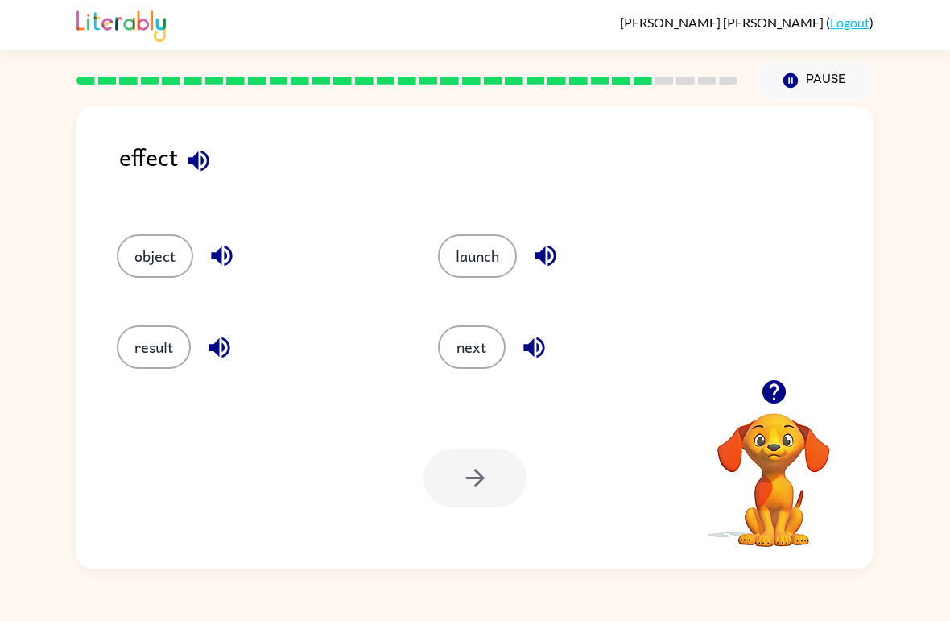
click at [175, 359] on button "result" at bounding box center [154, 346] width 74 height 43
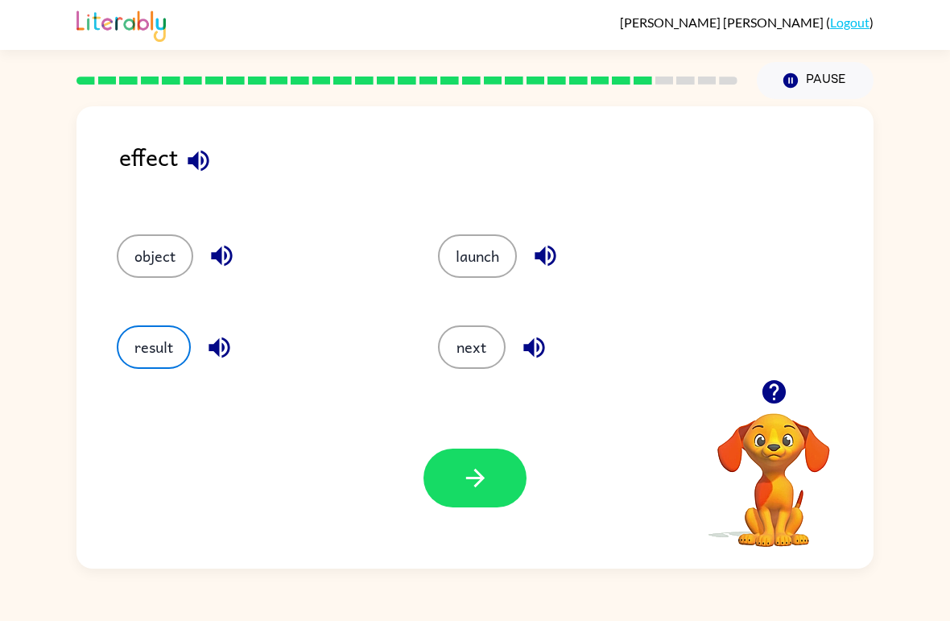
click at [508, 492] on button "button" at bounding box center [474, 477] width 103 height 59
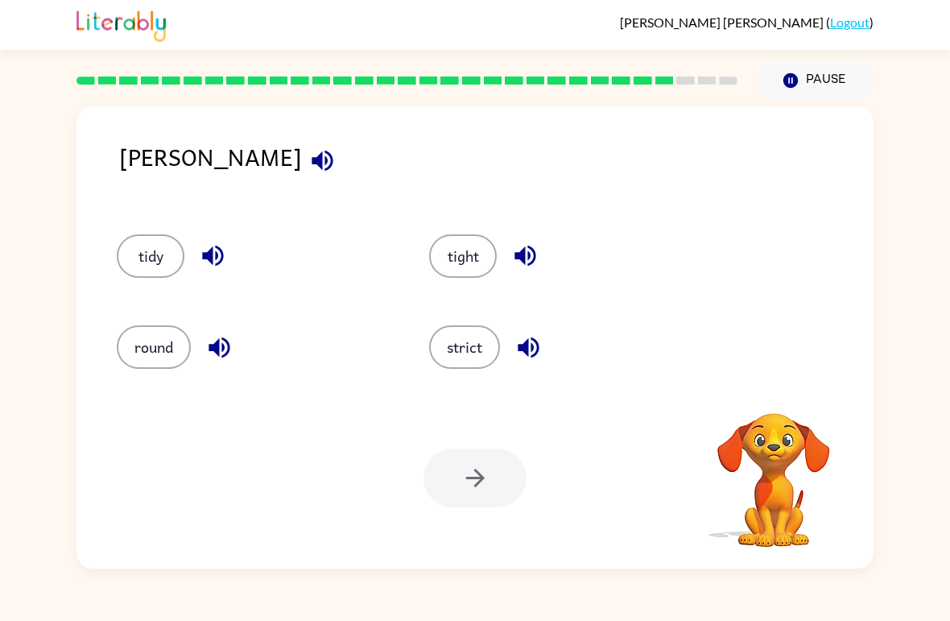
click at [169, 275] on button "tidy" at bounding box center [151, 255] width 68 height 43
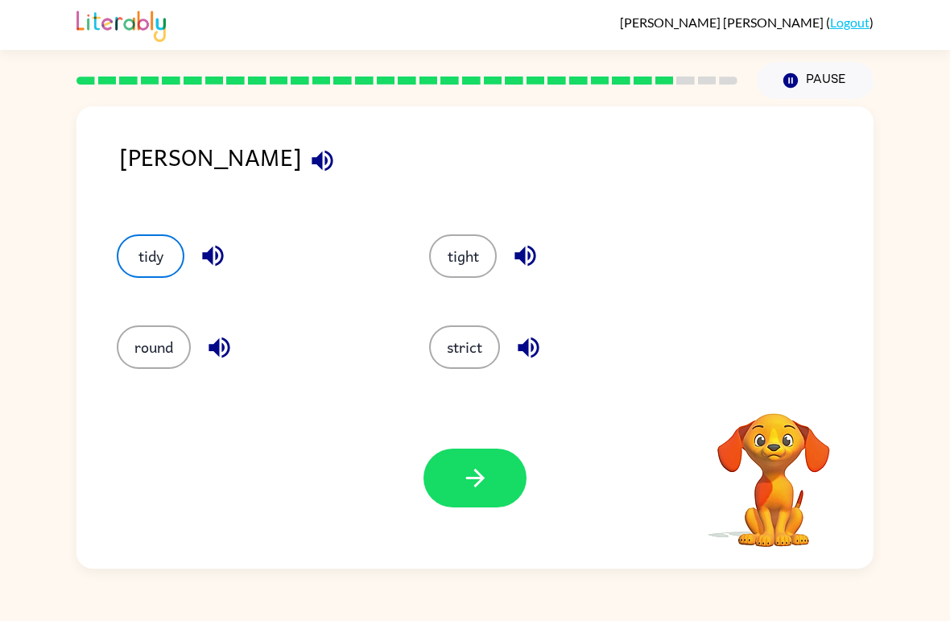
click at [513, 499] on button "button" at bounding box center [474, 477] width 103 height 59
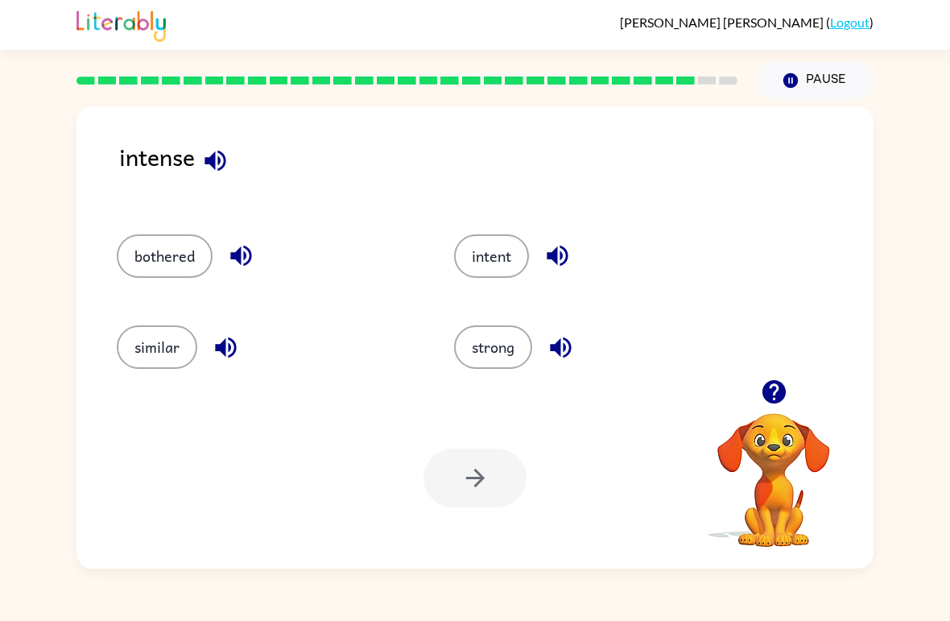
click at [501, 258] on button "intent" at bounding box center [491, 255] width 75 height 43
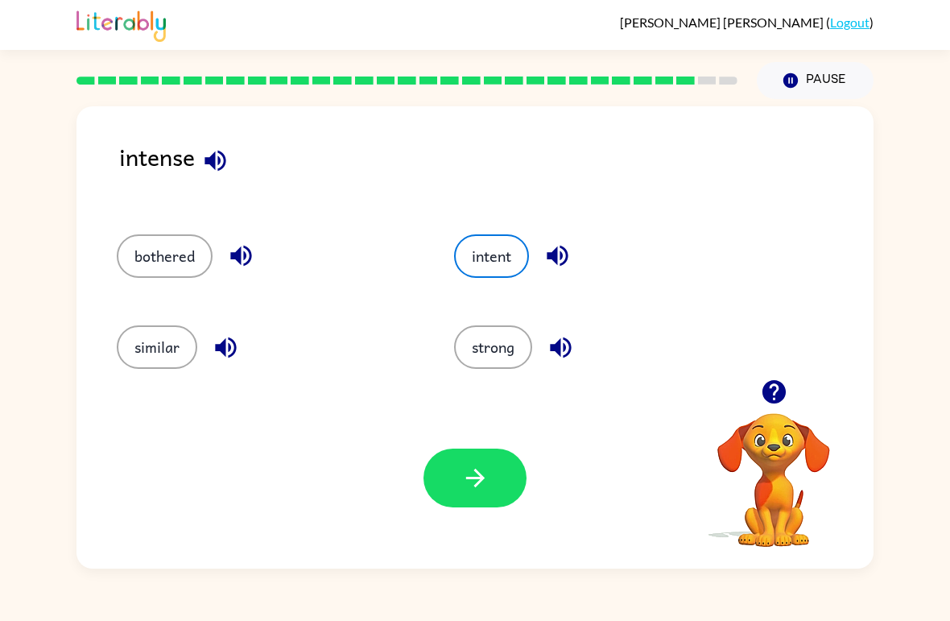
click at [455, 467] on button "button" at bounding box center [474, 477] width 103 height 59
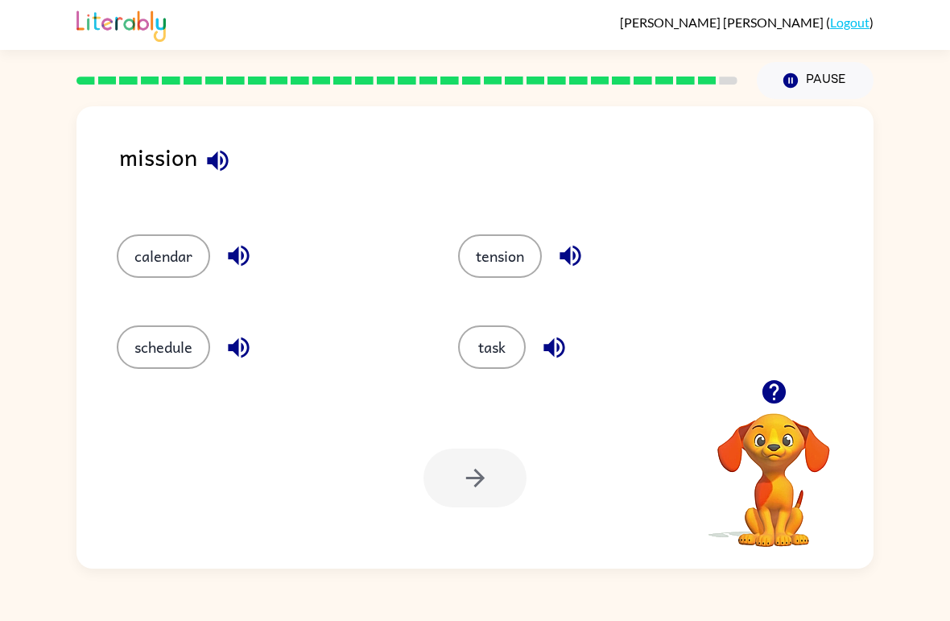
click at [490, 278] on button "tension" at bounding box center [500, 255] width 84 height 43
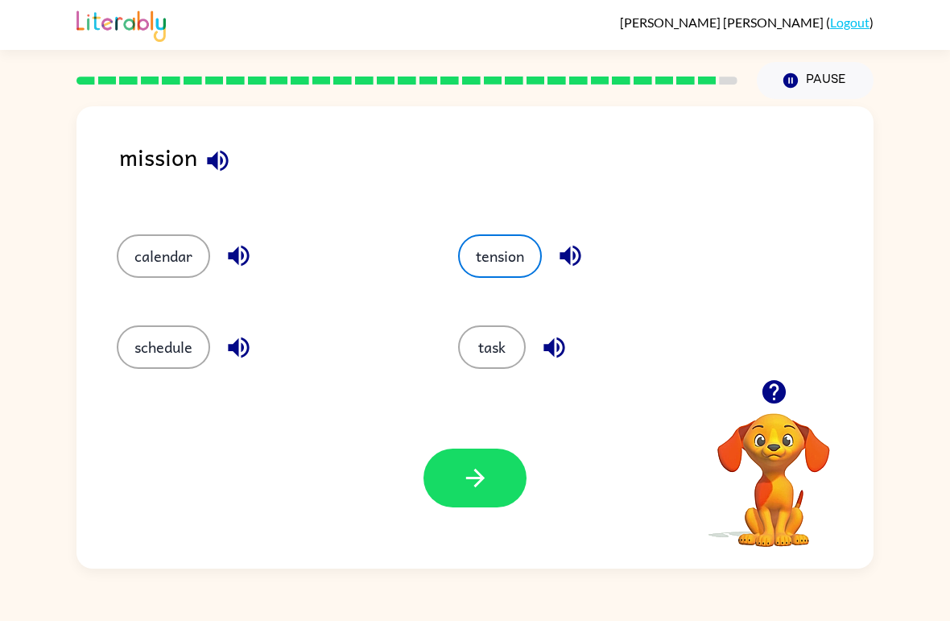
click at [489, 361] on button "task" at bounding box center [492, 346] width 68 height 43
click at [490, 494] on button "button" at bounding box center [474, 477] width 103 height 59
